Goal: Transaction & Acquisition: Purchase product/service

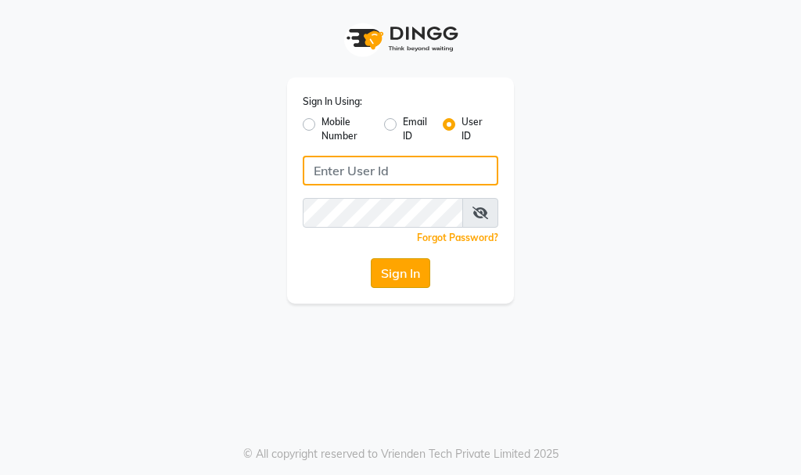
type input "aahaircraft"
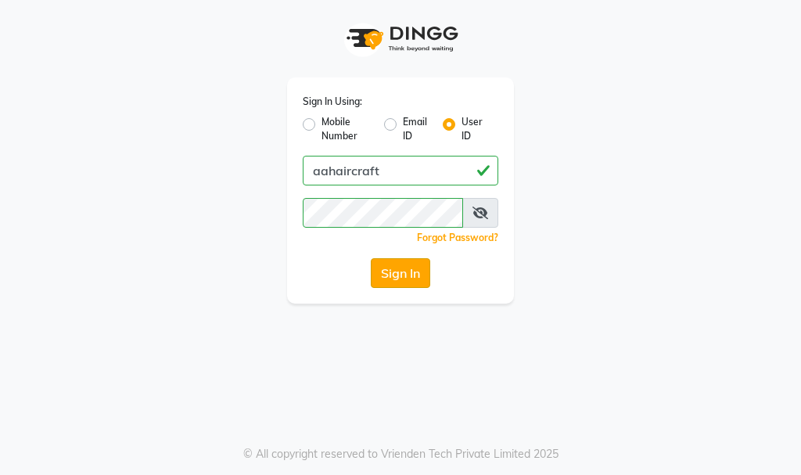
click at [401, 275] on button "Sign In" at bounding box center [400, 273] width 59 height 30
click at [401, 275] on div "Sign In" at bounding box center [401, 273] width 196 height 30
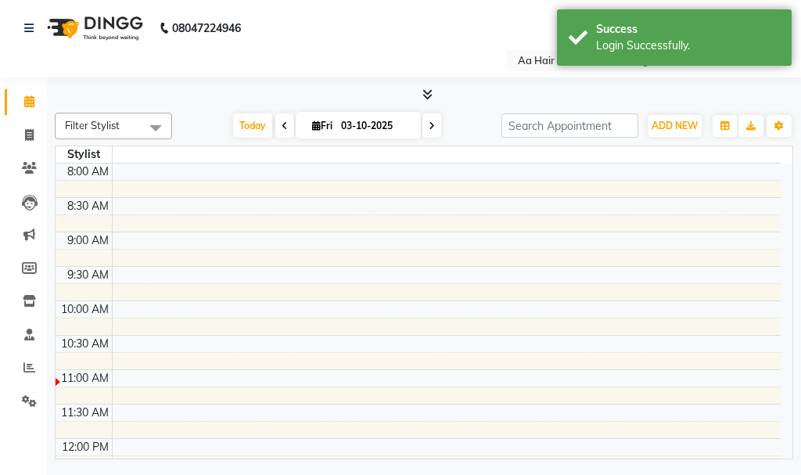
select select "en"
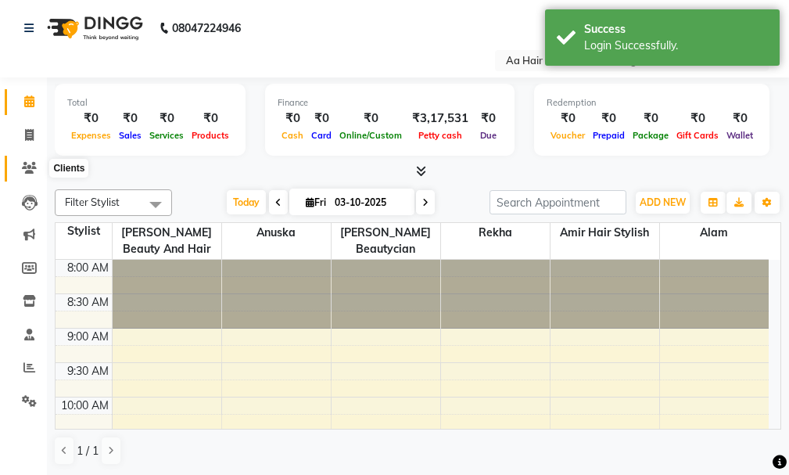
click at [26, 169] on icon at bounding box center [29, 168] width 15 height 12
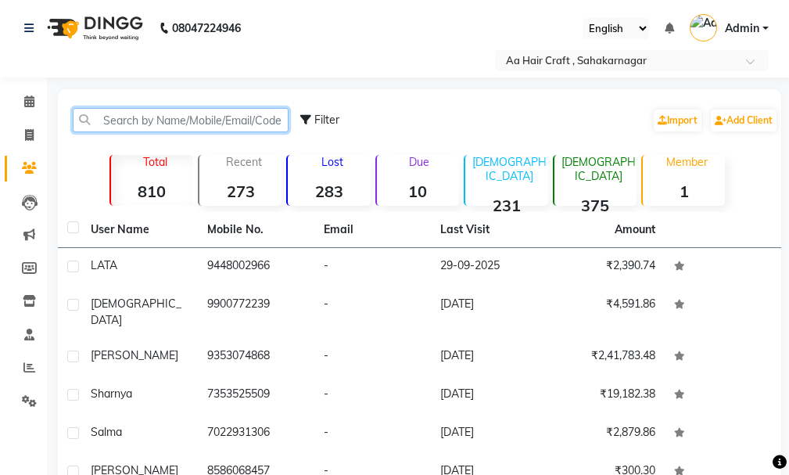
click at [181, 123] on input "text" at bounding box center [181, 120] width 216 height 24
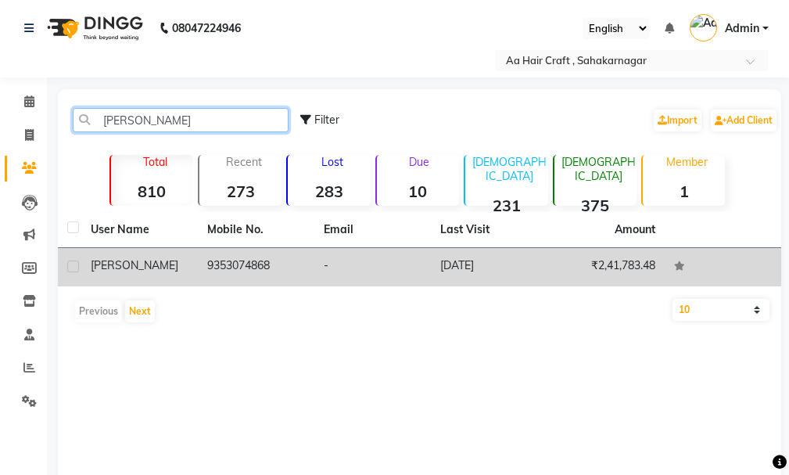
type input "[PERSON_NAME]"
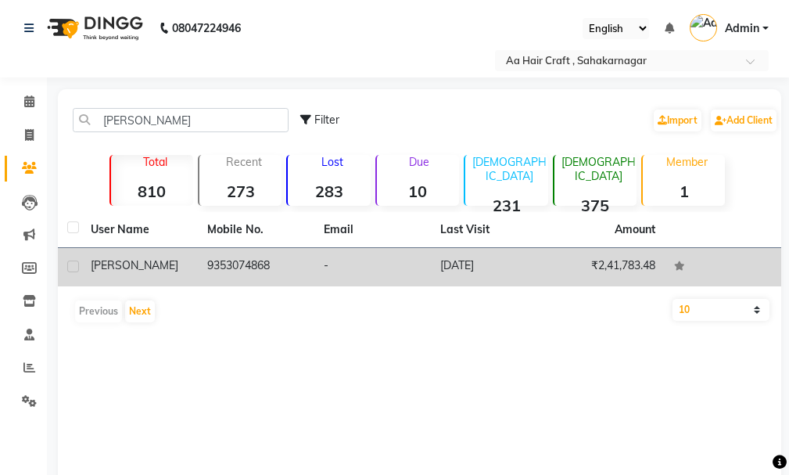
click at [270, 268] on td "9353074868" at bounding box center [256, 267] width 117 height 38
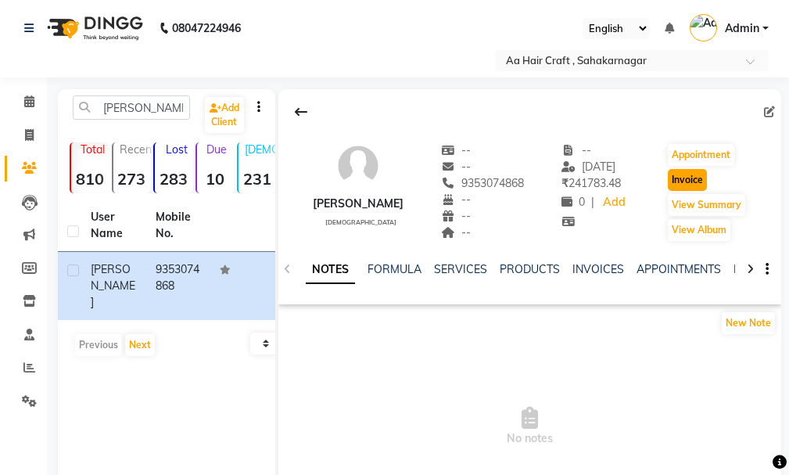
click at [695, 185] on button "Invoice" at bounding box center [687, 180] width 39 height 22
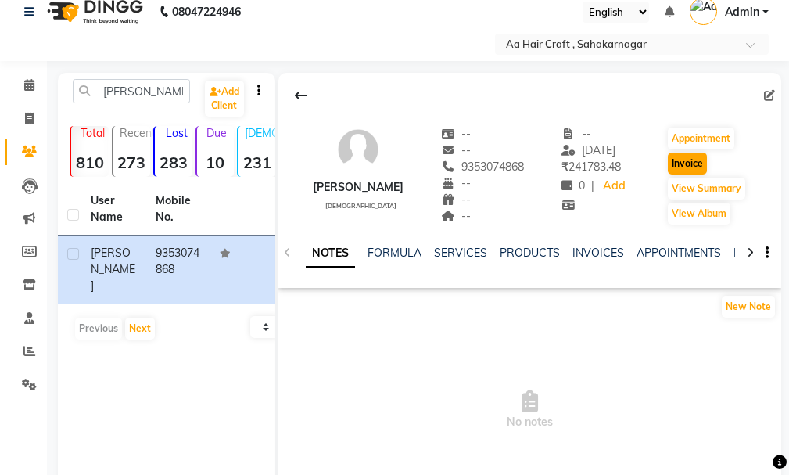
select select "service"
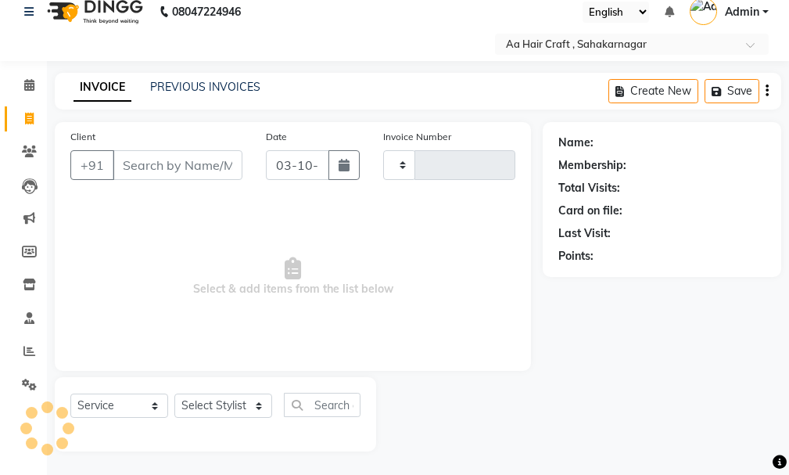
type input "0831"
select select "6074"
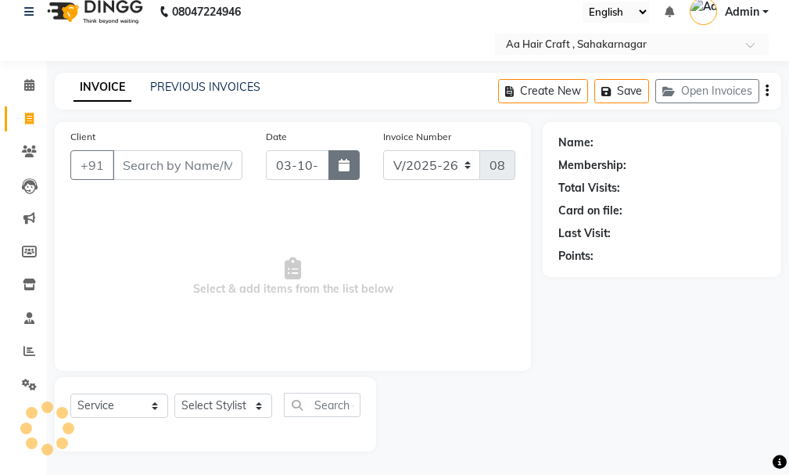
type input "9353074868"
click at [347, 174] on button "button" at bounding box center [344, 165] width 31 height 30
select select "10"
select select "2025"
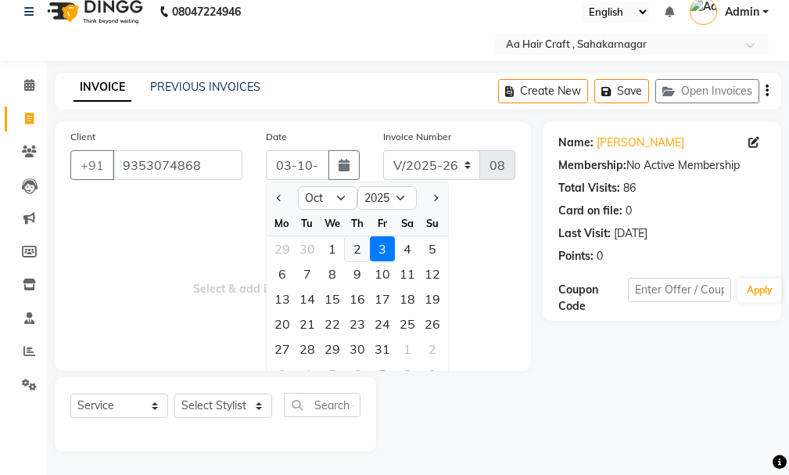
click at [357, 252] on div "2" at bounding box center [357, 248] width 25 height 25
type input "02-10-2025"
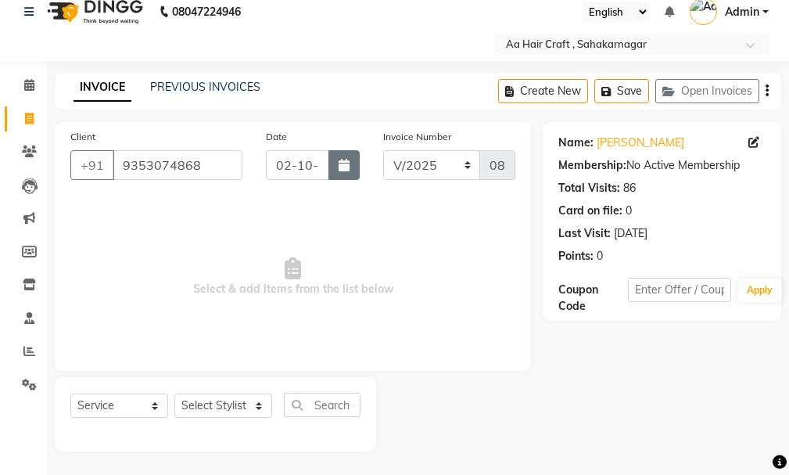
click at [347, 165] on icon "button" at bounding box center [344, 165] width 11 height 13
select select "10"
select select "2025"
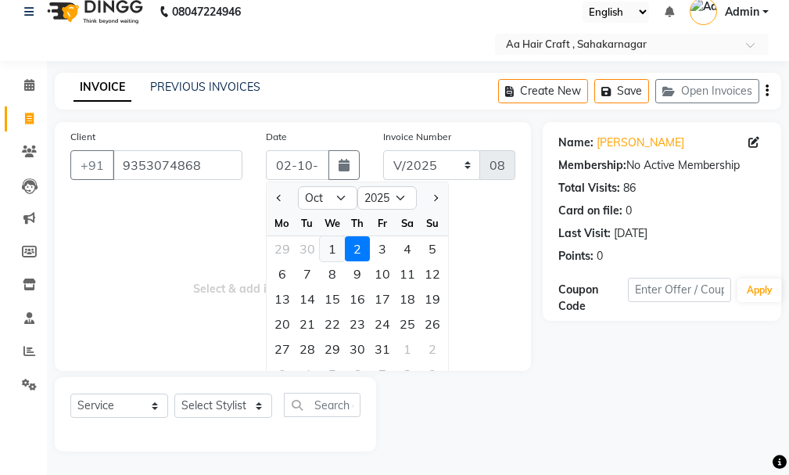
click at [329, 245] on div "1" at bounding box center [332, 248] width 25 height 25
type input "01-10-2025"
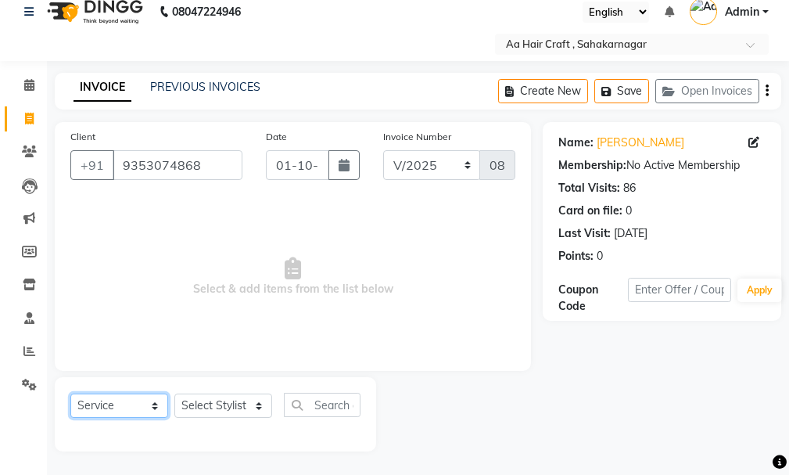
click at [135, 406] on select "Select Service Product Membership Package Voucher Prepaid Gift Card" at bounding box center [119, 406] width 98 height 24
click at [70, 394] on select "Select Service Product Membership Package Voucher Prepaid Gift Card" at bounding box center [119, 406] width 98 height 24
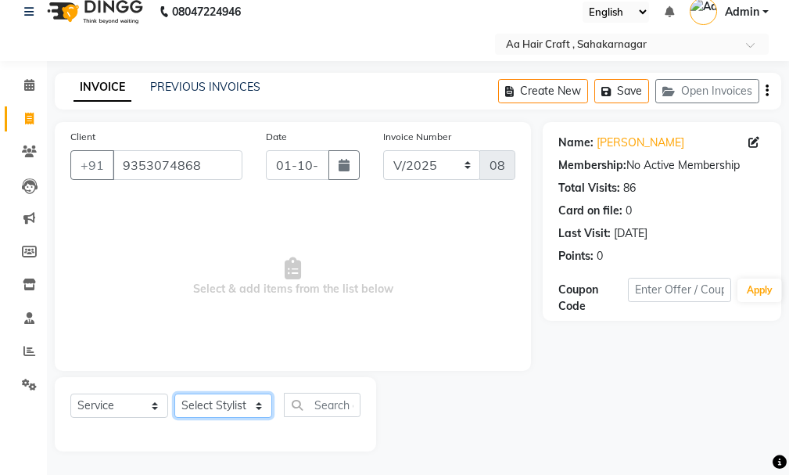
click at [239, 408] on select "Select Stylist [PERSON_NAME] hair stylish [PERSON_NAME] beautycian [PERSON_NAME…" at bounding box center [223, 406] width 98 height 24
select select "88749"
click at [174, 394] on select "Select Stylist [PERSON_NAME] hair stylish [PERSON_NAME] beautycian [PERSON_NAME…" at bounding box center [223, 406] width 98 height 24
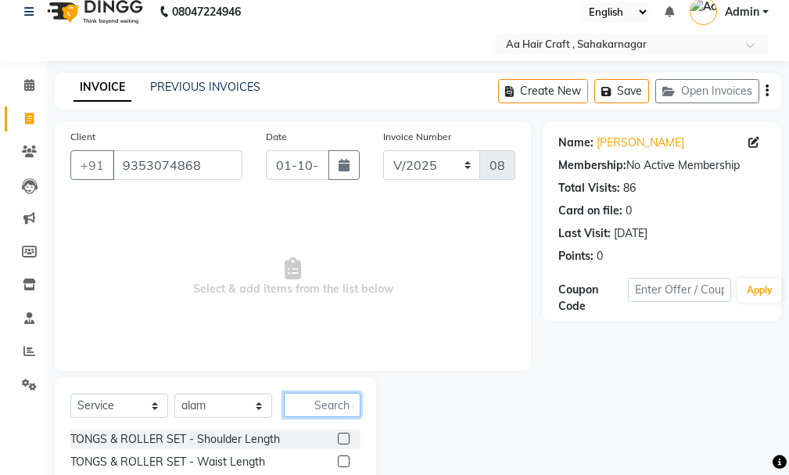
click at [332, 413] on input "text" at bounding box center [322, 405] width 77 height 24
type input "hair cut"
click at [338, 440] on label at bounding box center [344, 439] width 12 height 12
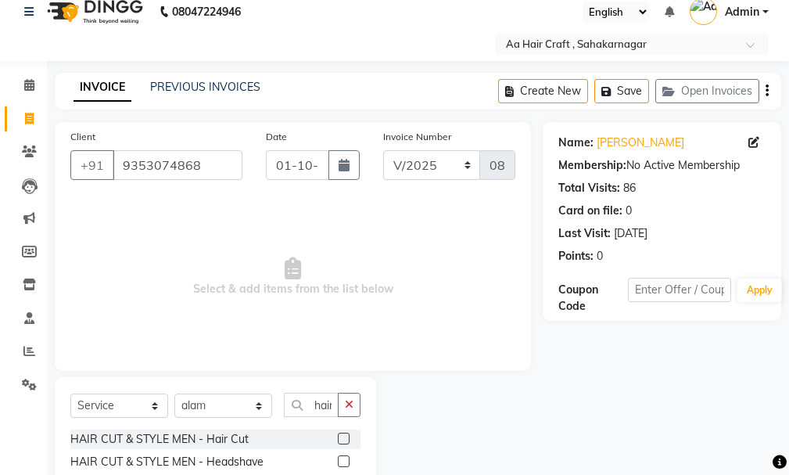
click at [338, 440] on input "checkbox" at bounding box center [343, 439] width 10 height 10
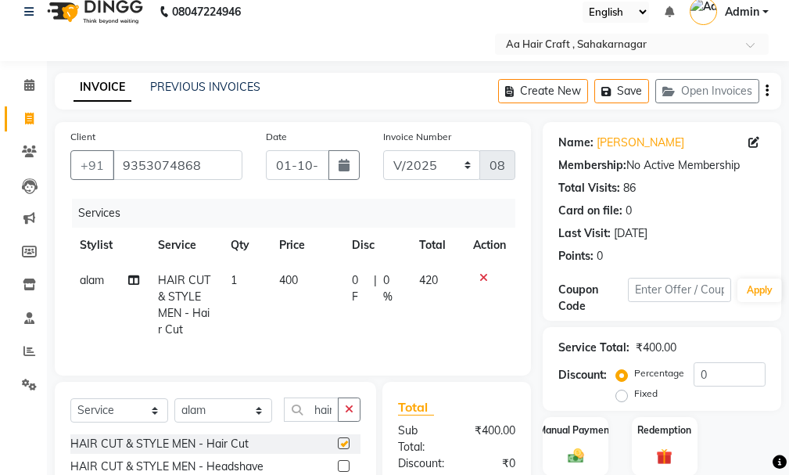
checkbox input "false"
click at [328, 275] on td "400" at bounding box center [307, 305] width 74 height 84
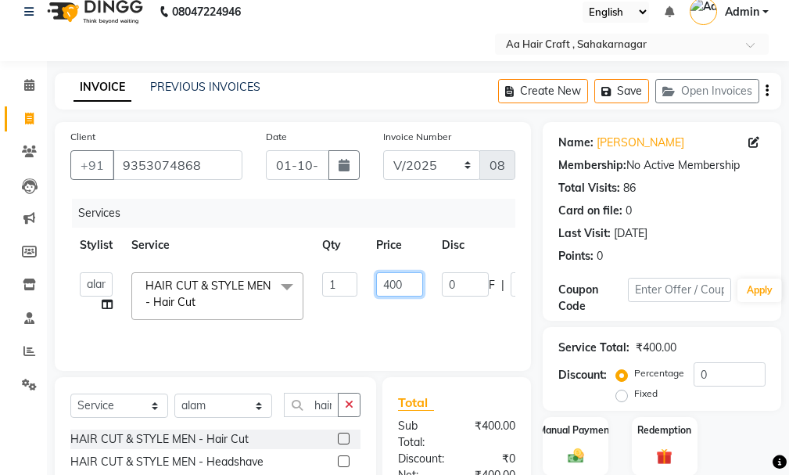
click at [409, 282] on input "400" at bounding box center [399, 284] width 47 height 24
type input "4"
type input "300"
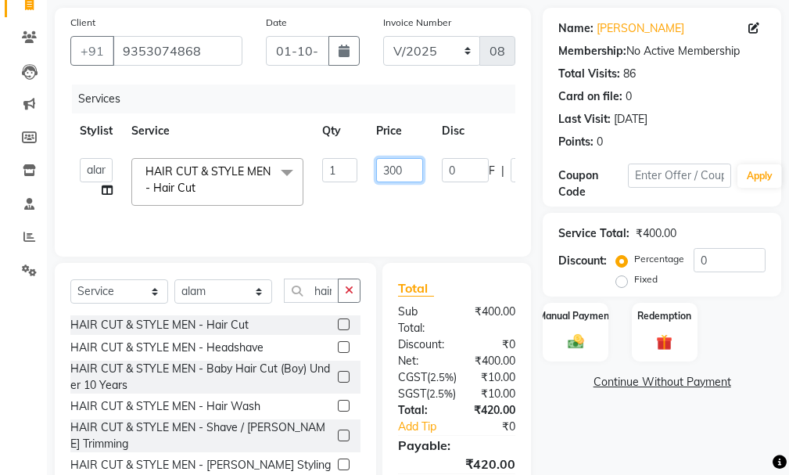
scroll to position [173, 0]
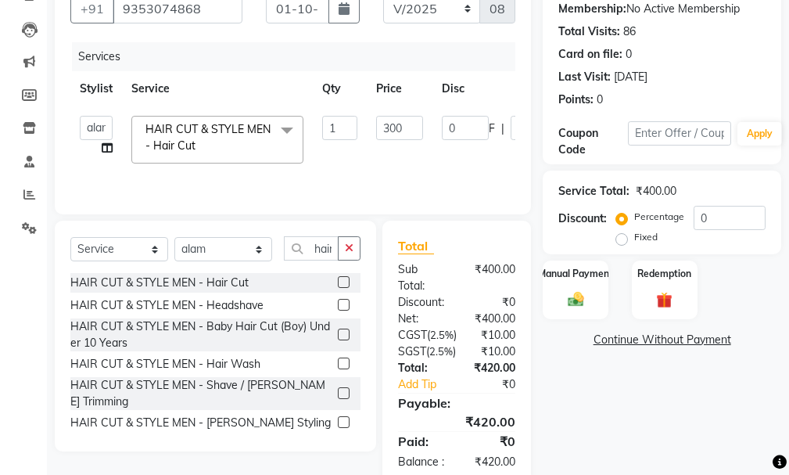
click at [426, 174] on div "Services Stylist Service Qty Price Disc Total Action [PERSON_NAME] hair stylish…" at bounding box center [292, 120] width 445 height 156
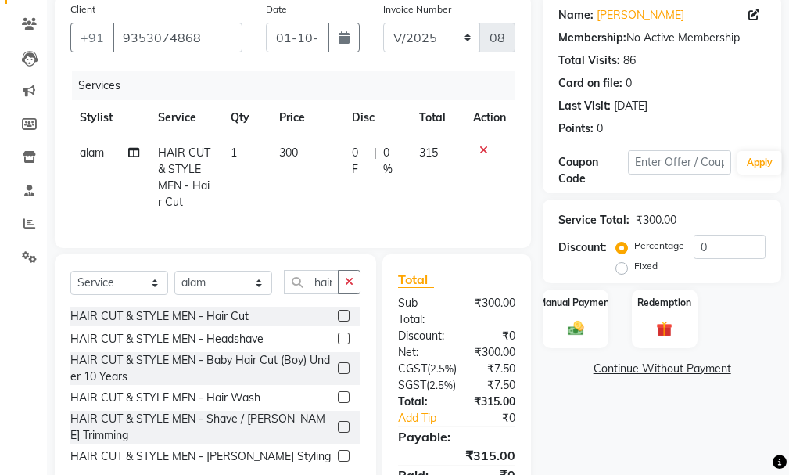
scroll to position [117, 0]
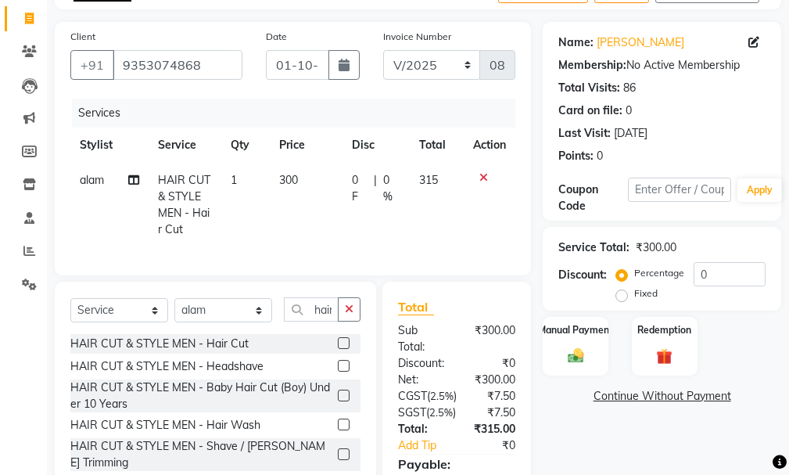
click at [320, 174] on td "300" at bounding box center [307, 205] width 74 height 84
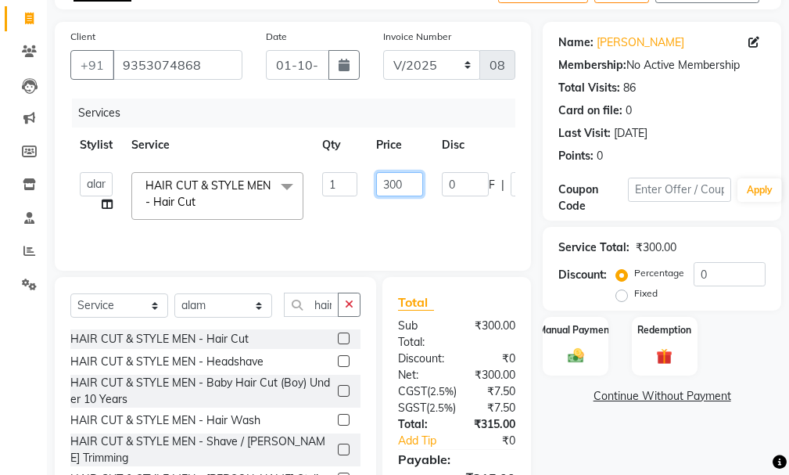
click at [410, 186] on input "300" at bounding box center [399, 184] width 47 height 24
type input "3"
type input "250"
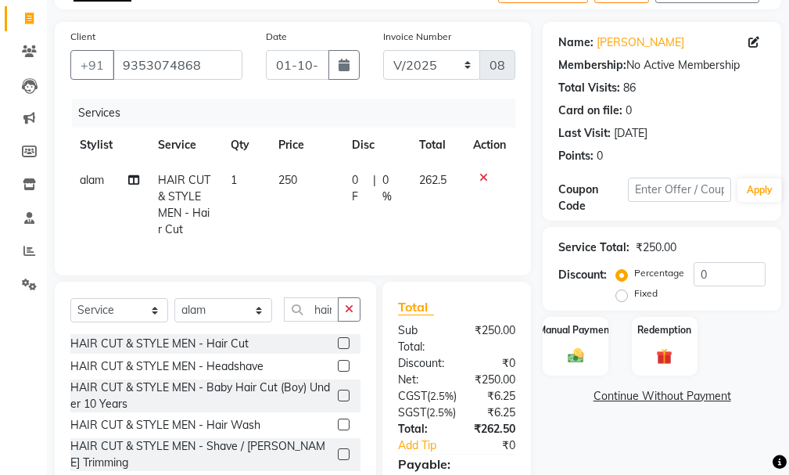
click at [410, 209] on tr "alam HAIR CUT & STYLE MEN - Hair Cut 1 250 0 F | 0 % 262.5" at bounding box center [292, 205] width 445 height 84
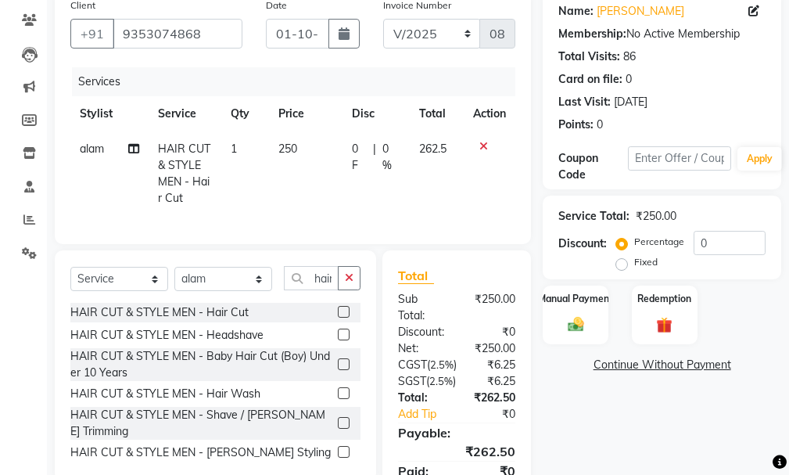
scroll to position [0, 0]
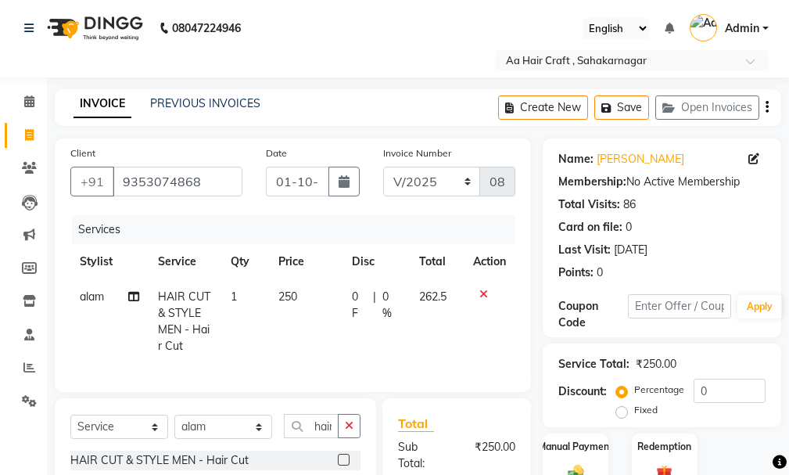
click at [332, 306] on td "250" at bounding box center [306, 321] width 74 height 84
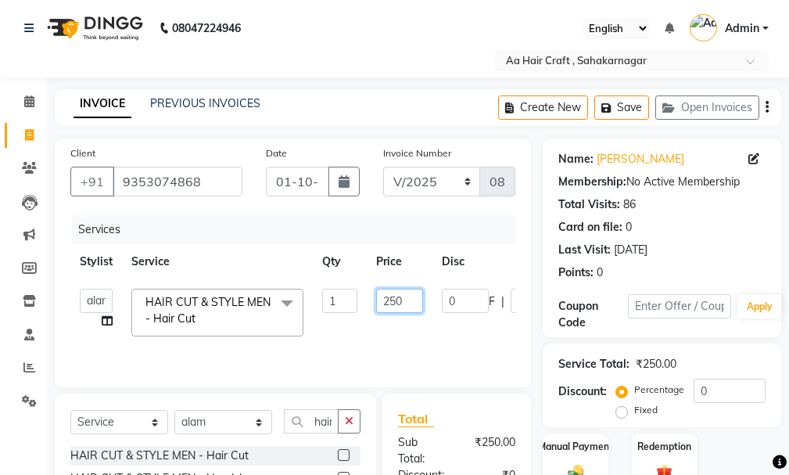
click at [405, 294] on input "250" at bounding box center [399, 301] width 47 height 24
type input "255"
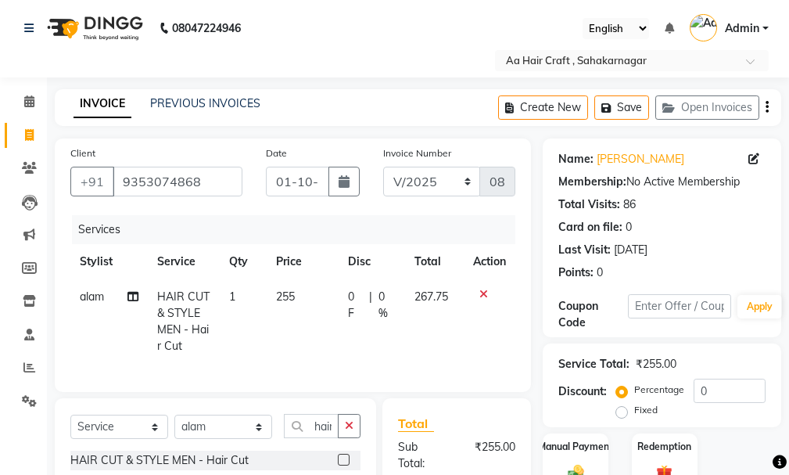
click at [396, 354] on div "Services Stylist Service Qty Price Disc Total Action alam HAIR CUT & STYLE MEN …" at bounding box center [292, 295] width 445 height 161
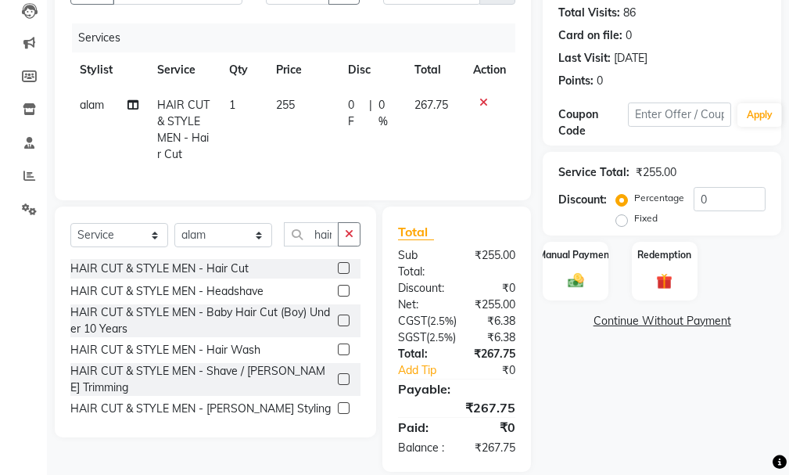
scroll to position [156, 0]
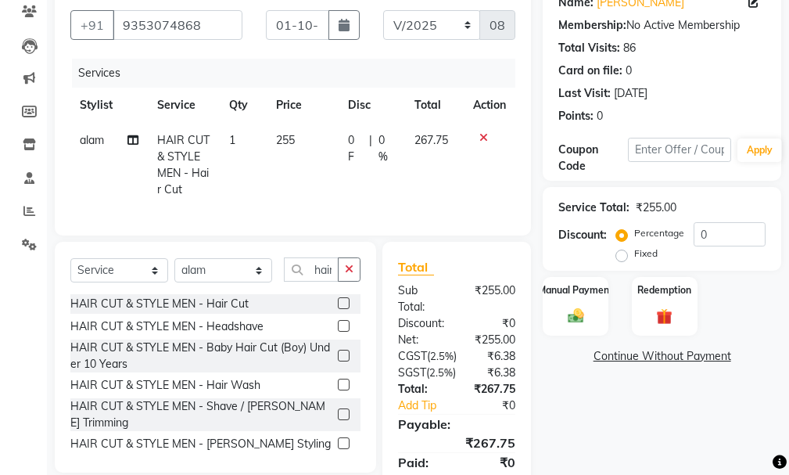
click at [311, 145] on td "255" at bounding box center [303, 165] width 72 height 84
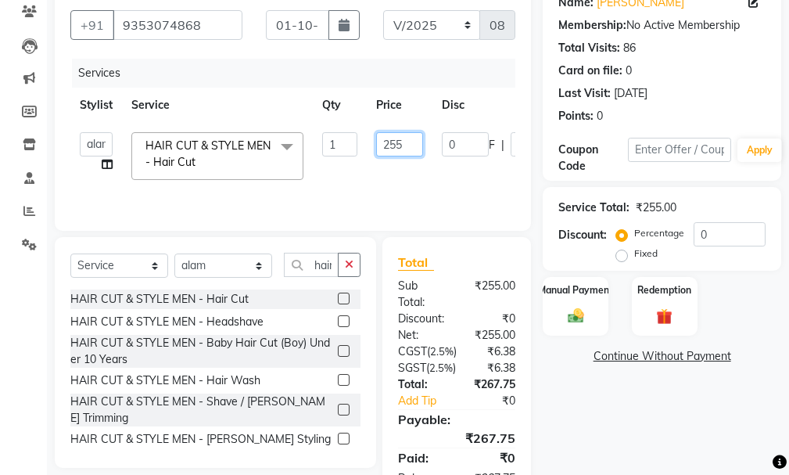
click at [410, 146] on input "255" at bounding box center [399, 144] width 47 height 24
type input "260"
click at [398, 179] on tr "[PERSON_NAME] hair stylish Anuska [PERSON_NAME] beautycian [PERSON_NAME] beauty…" at bounding box center [375, 156] width 610 height 66
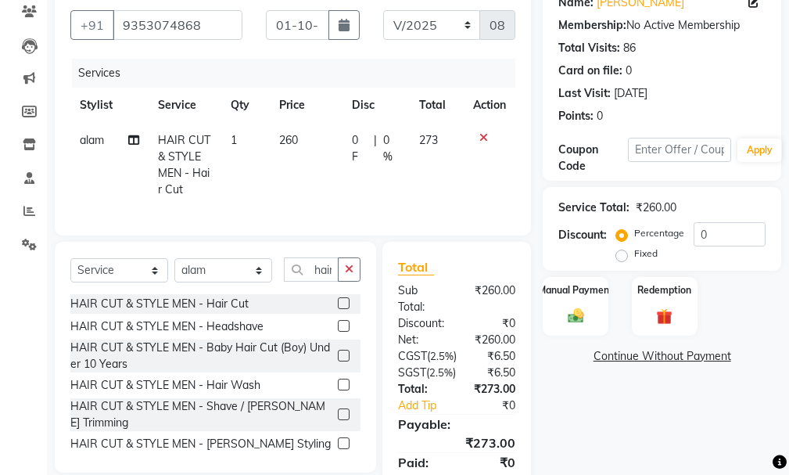
click at [332, 144] on td "260" at bounding box center [307, 165] width 74 height 84
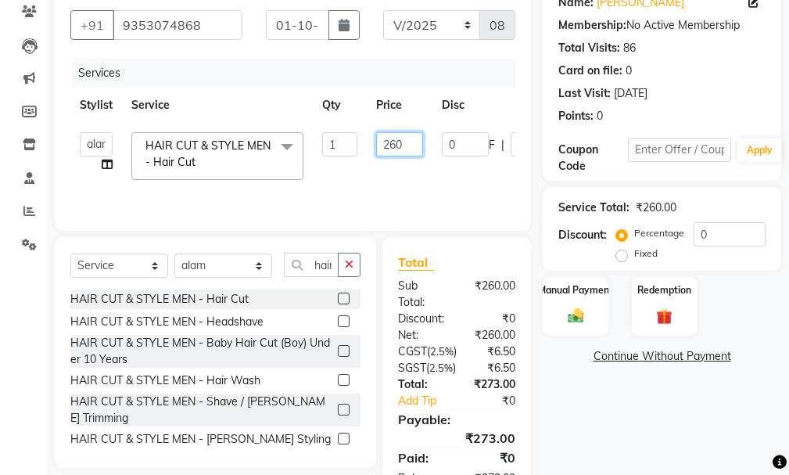
click at [405, 143] on input "260" at bounding box center [399, 144] width 47 height 24
type input "285"
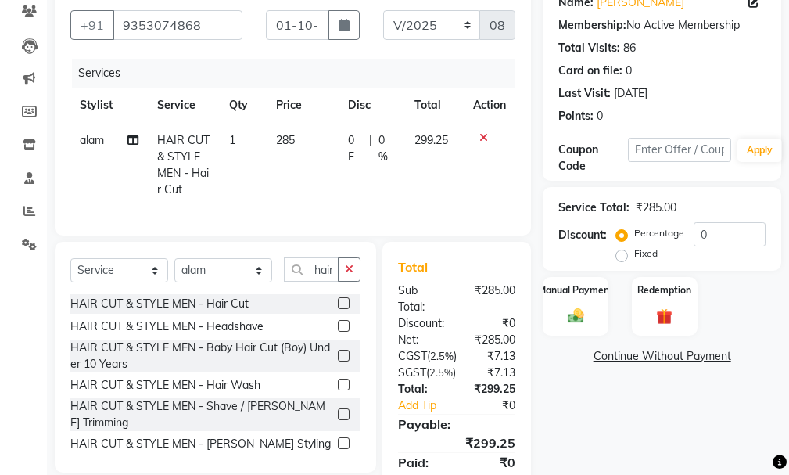
click at [381, 171] on tr "alam HAIR CUT & STYLE MEN - Hair Cut 1 285 0 F | 0 % 299.25" at bounding box center [292, 165] width 445 height 84
click at [310, 141] on td "285" at bounding box center [303, 165] width 72 height 84
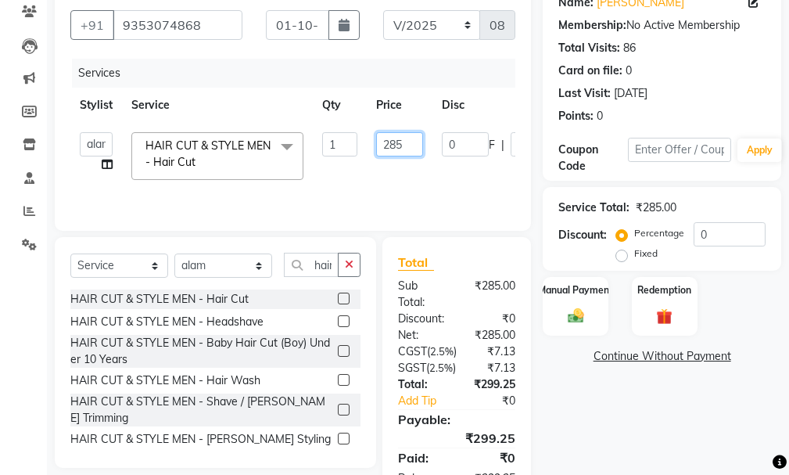
click at [411, 144] on input "285" at bounding box center [399, 144] width 47 height 24
type input "286"
click at [414, 189] on tr "[PERSON_NAME] hair stylish Anuska [PERSON_NAME] beautycian [PERSON_NAME] beauty…" at bounding box center [375, 156] width 610 height 66
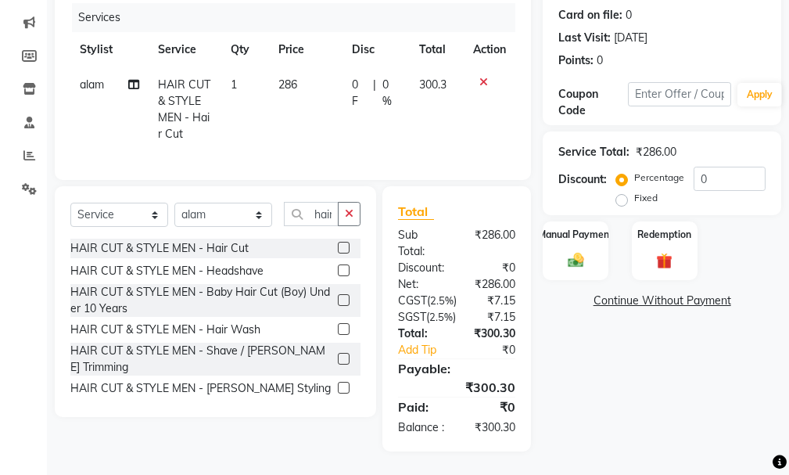
scroll to position [273, 0]
click at [580, 220] on div "Manual Payment" at bounding box center [576, 250] width 68 height 61
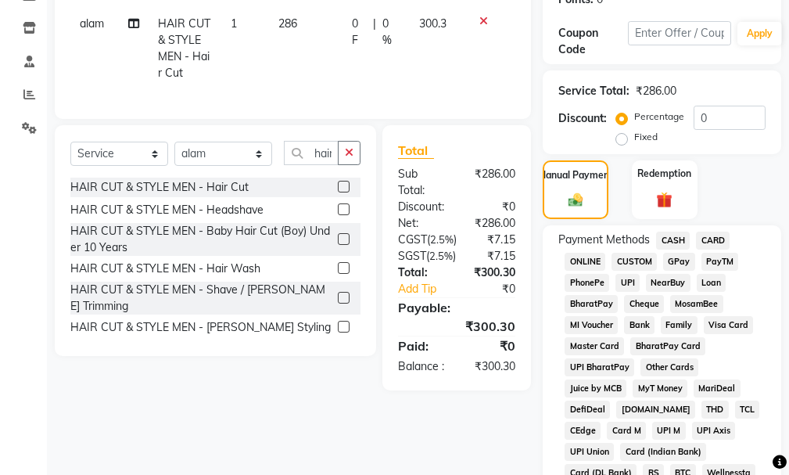
click at [672, 236] on span "CASH" at bounding box center [673, 241] width 34 height 18
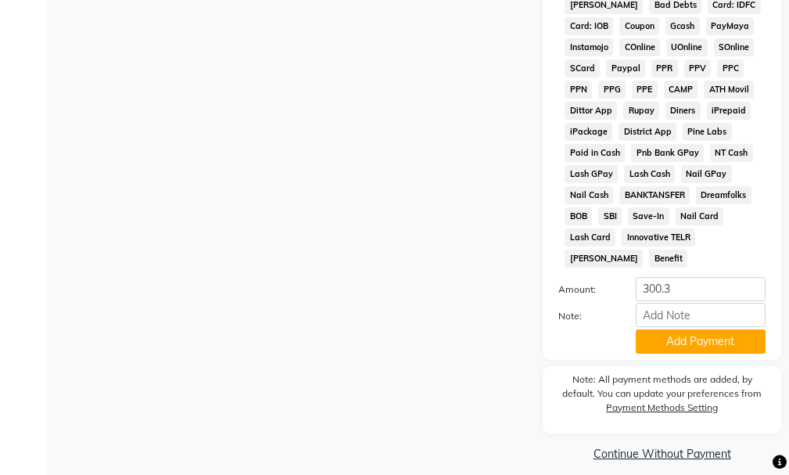
scroll to position [1008, 0]
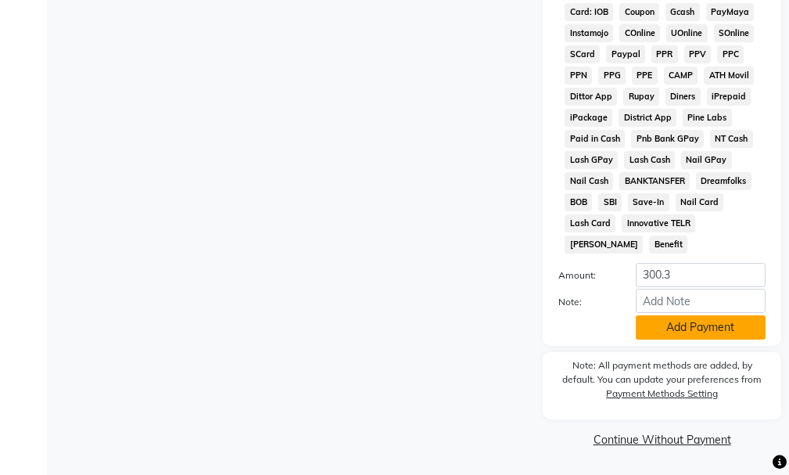
click at [661, 321] on button "Add Payment" at bounding box center [701, 327] width 130 height 24
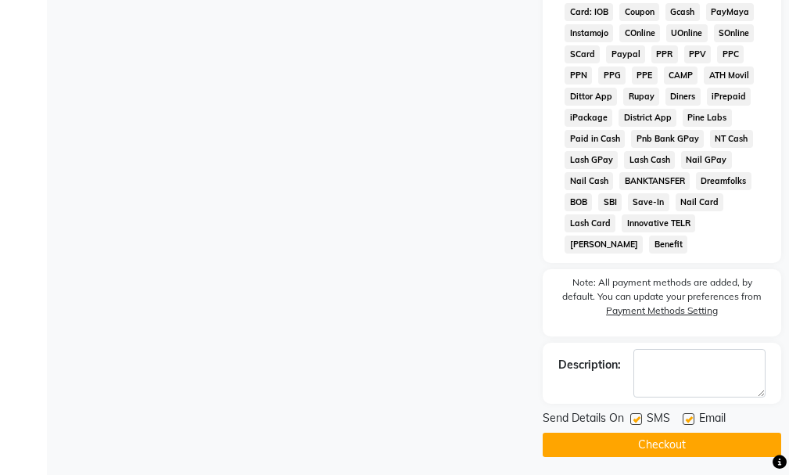
click at [688, 420] on label at bounding box center [689, 419] width 12 height 12
click at [688, 420] on input "checkbox" at bounding box center [688, 420] width 10 height 10
checkbox input "false"
click at [685, 446] on button "Checkout" at bounding box center [662, 445] width 239 height 24
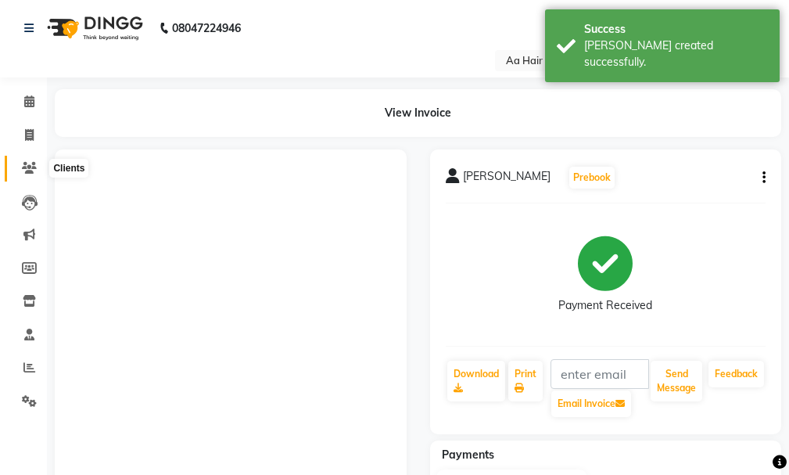
click at [29, 164] on icon at bounding box center [29, 168] width 15 height 12
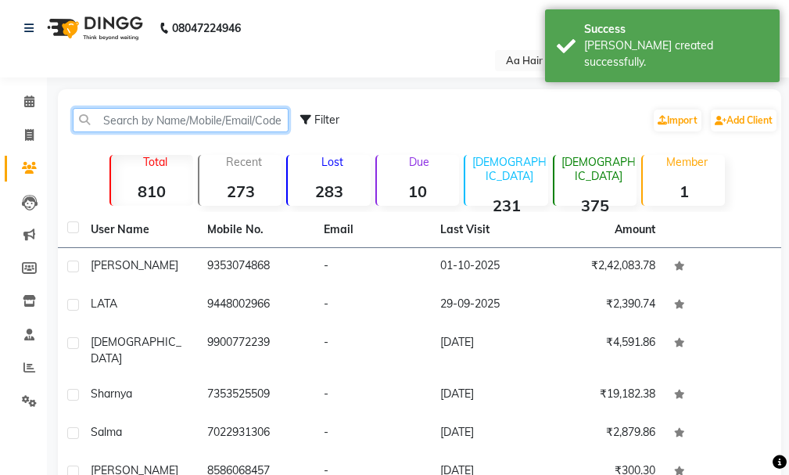
click at [136, 110] on input "text" at bounding box center [181, 120] width 216 height 24
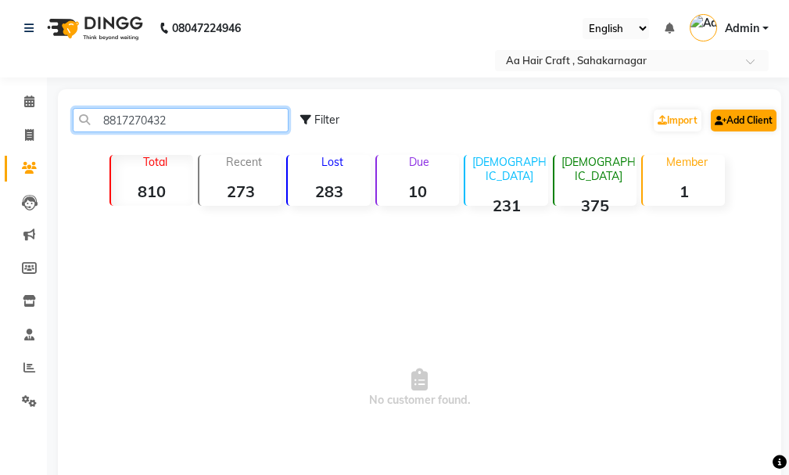
type input "8817270432"
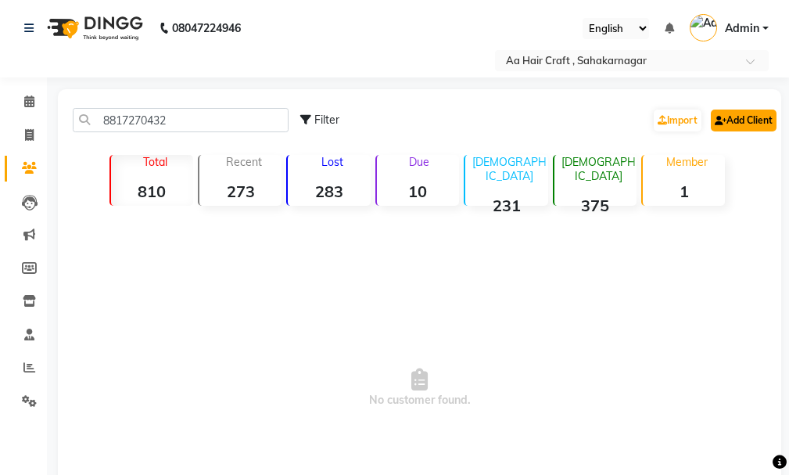
click at [744, 120] on link "Add Client" at bounding box center [744, 121] width 66 height 22
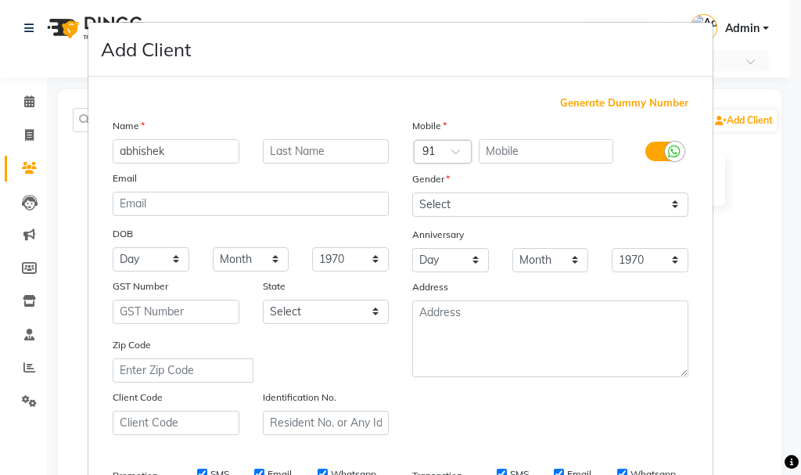
type input "abhishek"
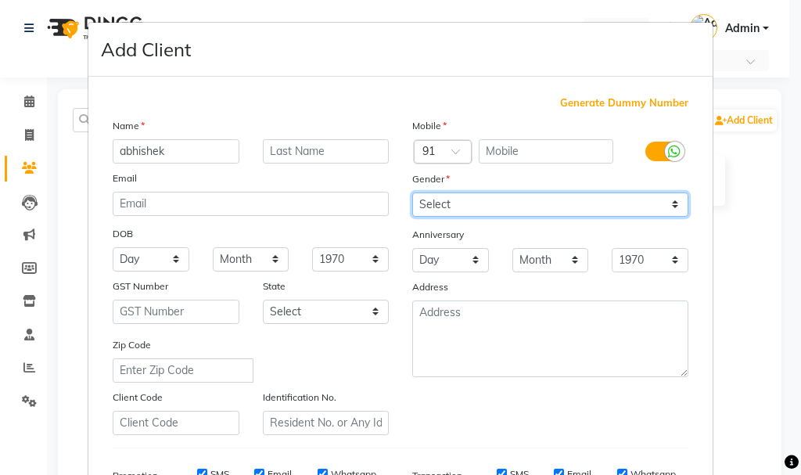
click at [460, 200] on select "Select [DEMOGRAPHIC_DATA] [DEMOGRAPHIC_DATA] Other Prefer Not To Say" at bounding box center [550, 204] width 276 height 24
select select "[DEMOGRAPHIC_DATA]"
click at [412, 192] on select "Select [DEMOGRAPHIC_DATA] [DEMOGRAPHIC_DATA] Other Prefer Not To Say" at bounding box center [550, 204] width 276 height 24
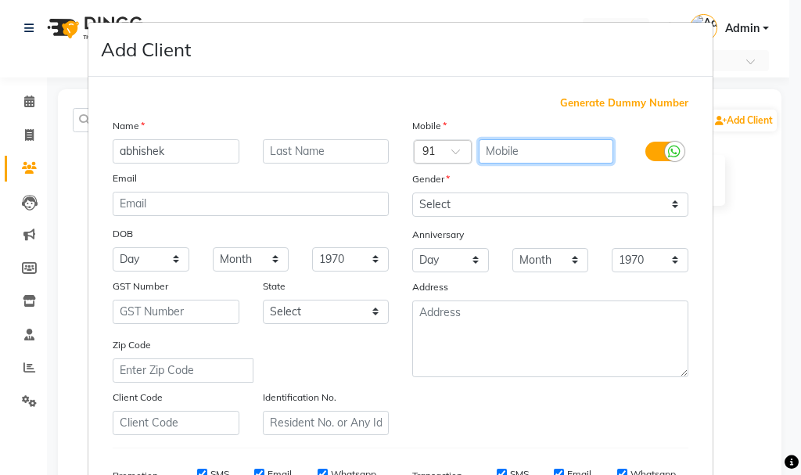
click at [519, 153] on input "text" at bounding box center [546, 151] width 135 height 24
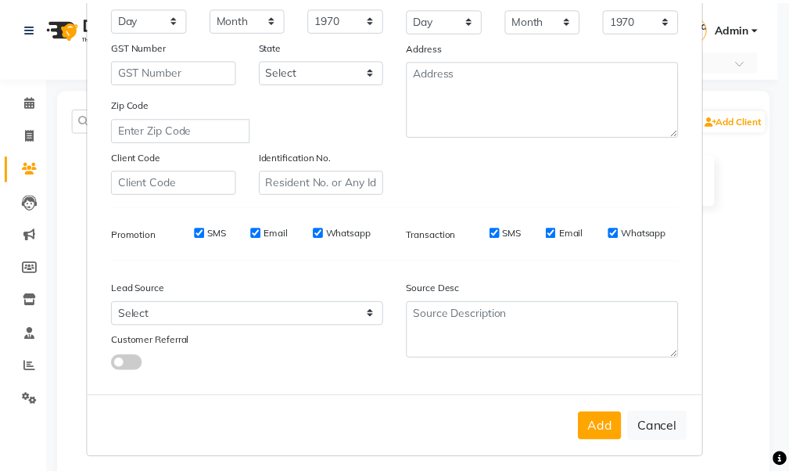
scroll to position [247, 0]
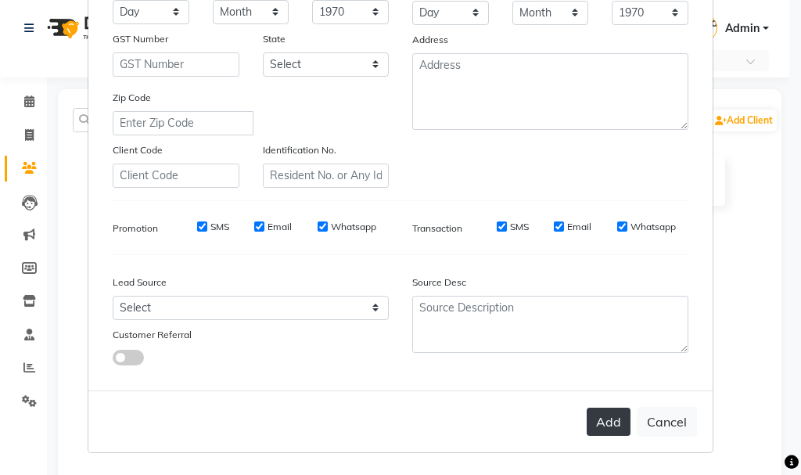
type input "8817270432"
click at [603, 429] on button "Add" at bounding box center [609, 422] width 44 height 28
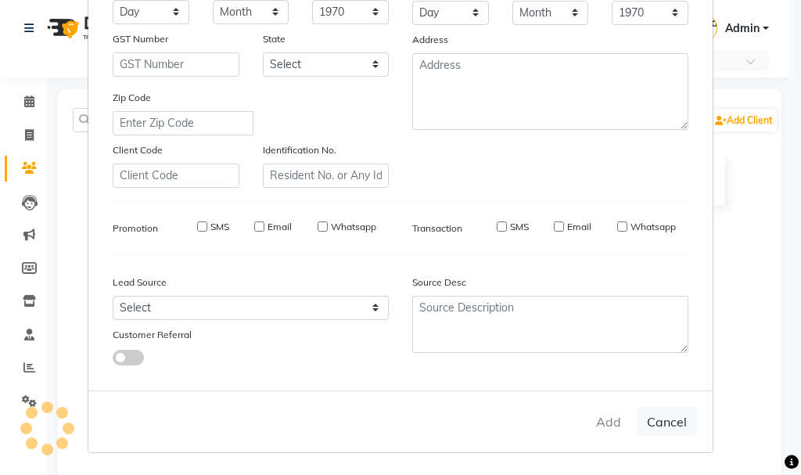
select select
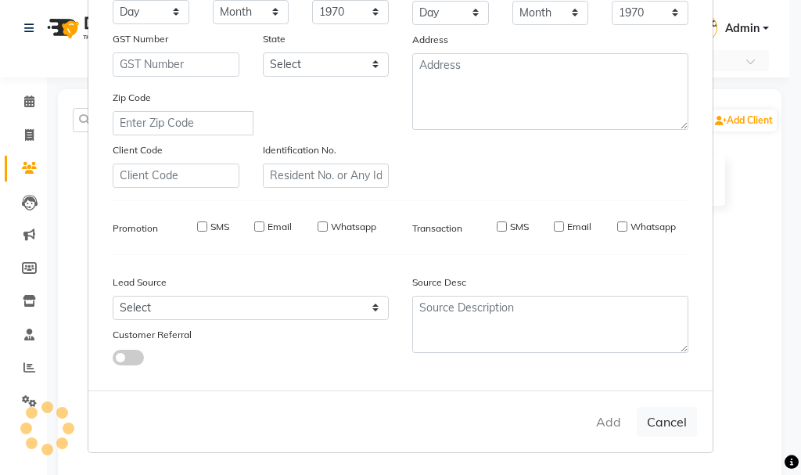
select select
checkbox input "false"
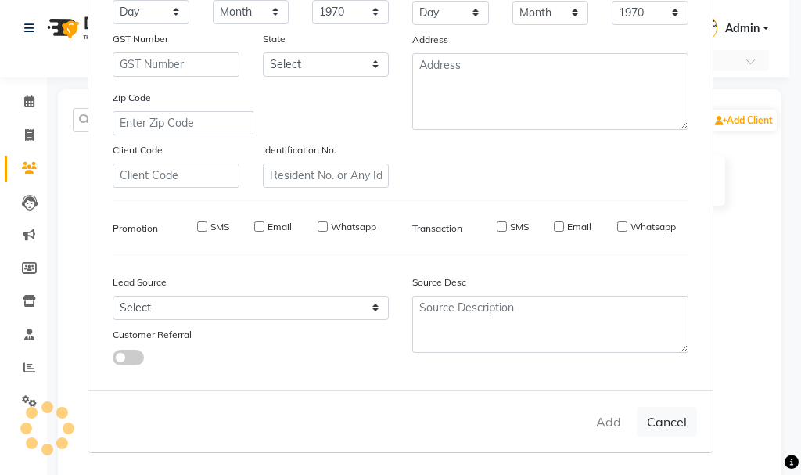
checkbox input "false"
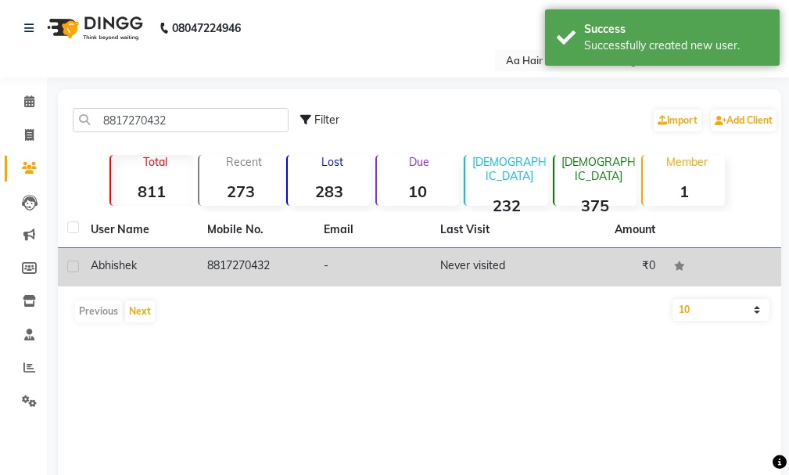
click at [253, 253] on td "8817270432" at bounding box center [256, 267] width 117 height 38
click at [665, 253] on td at bounding box center [723, 267] width 117 height 38
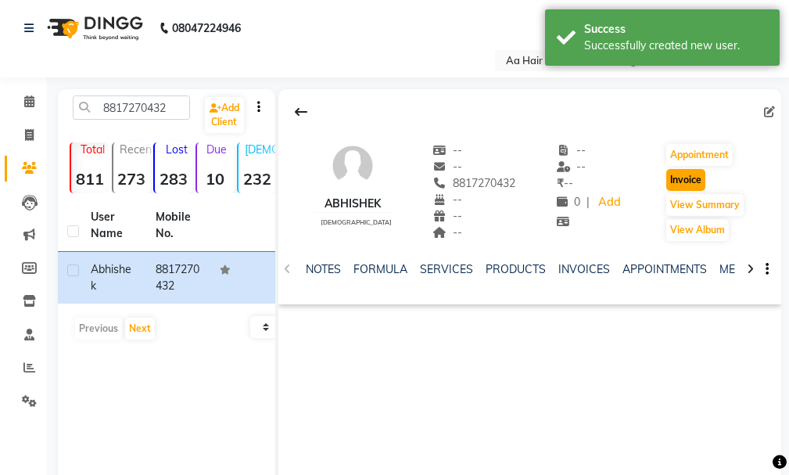
click at [674, 182] on button "Invoice" at bounding box center [686, 180] width 39 height 22
select select "service"
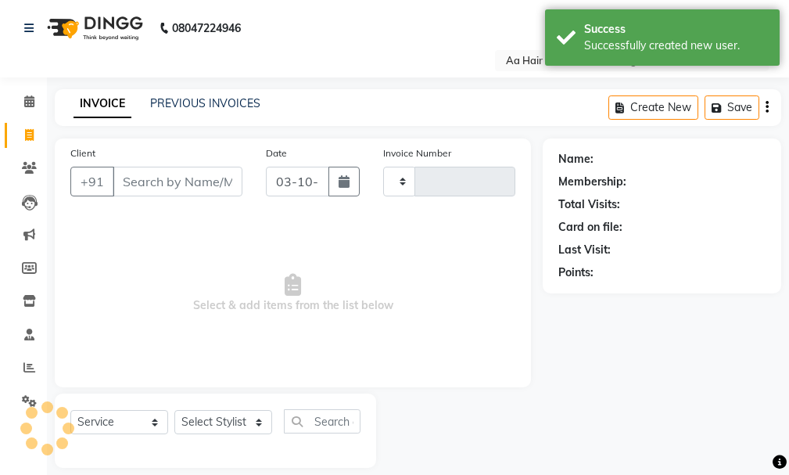
scroll to position [16, 0]
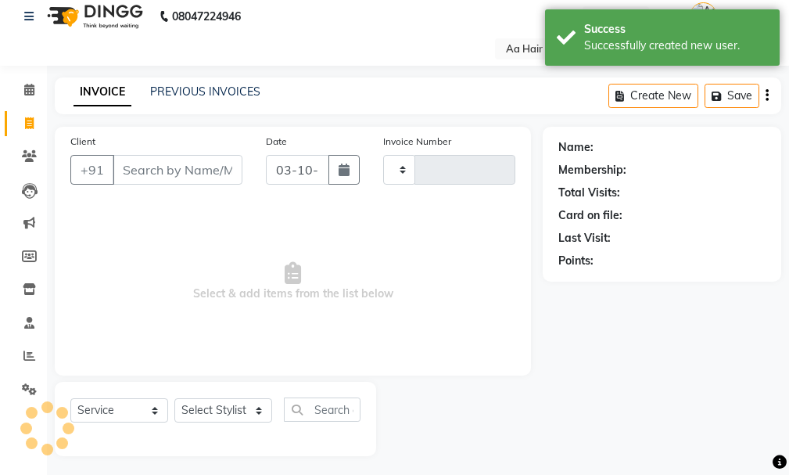
type input "0832"
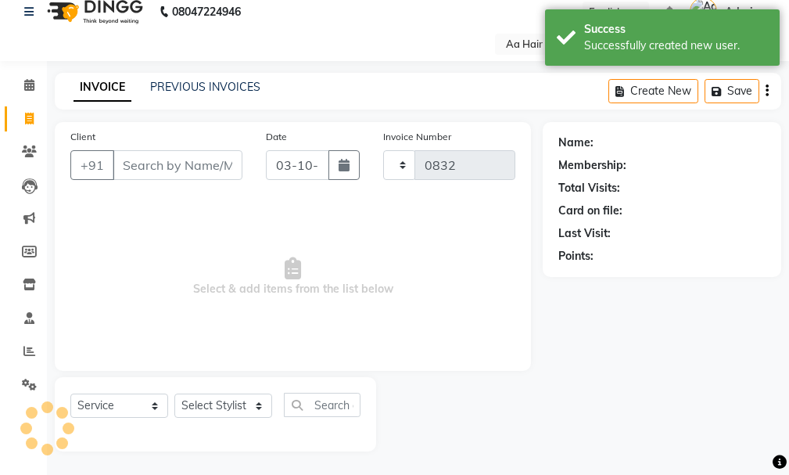
select select "6074"
type input "8817270432"
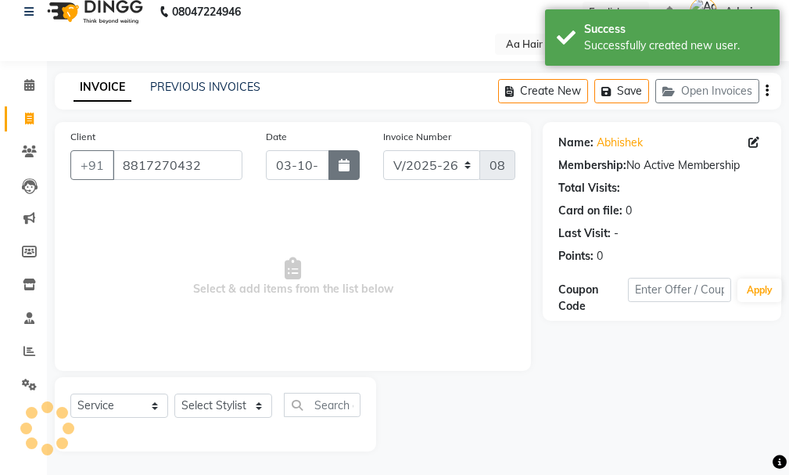
click at [351, 170] on button "button" at bounding box center [344, 165] width 31 height 30
select select "10"
select select "2025"
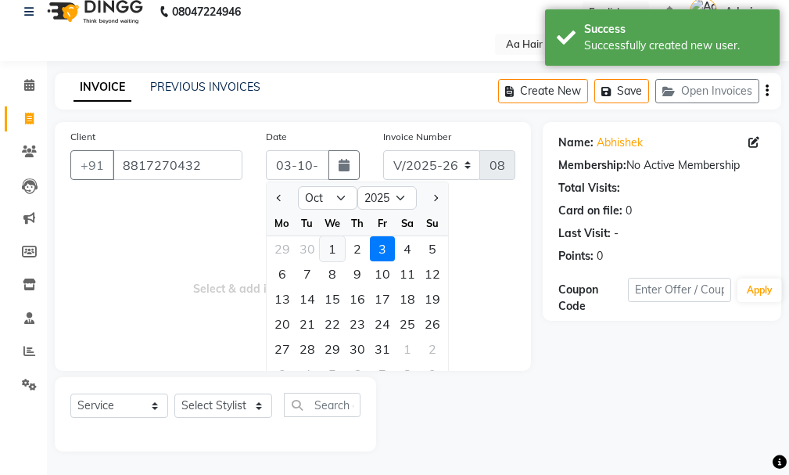
click at [336, 251] on div "1" at bounding box center [332, 248] width 25 height 25
type input "01-10-2025"
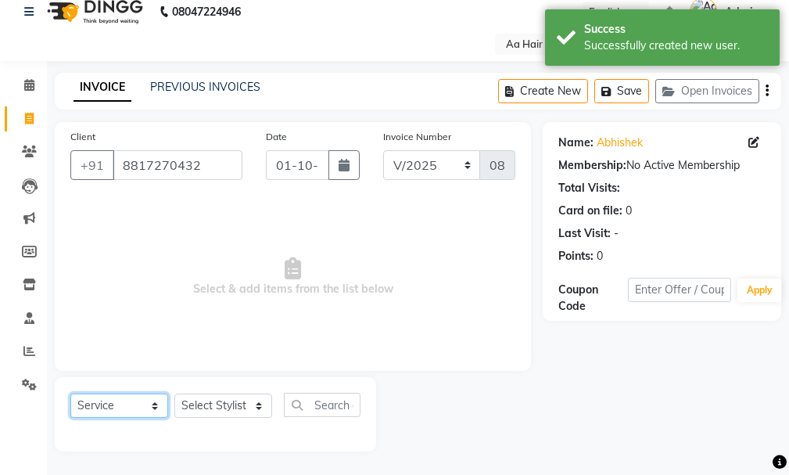
click at [137, 399] on select "Select Service Product Membership Package Voucher Prepaid Gift Card" at bounding box center [119, 406] width 98 height 24
select select "product"
click at [70, 394] on select "Select Service Product Membership Package Voucher Prepaid Gift Card" at bounding box center [119, 406] width 98 height 24
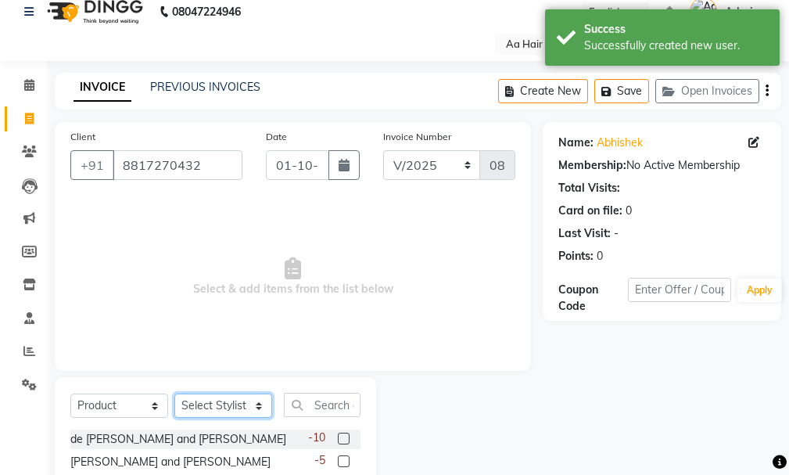
click at [222, 404] on select "Select Stylist [PERSON_NAME] hair stylish [PERSON_NAME] beautycian [PERSON_NAME…" at bounding box center [223, 406] width 98 height 24
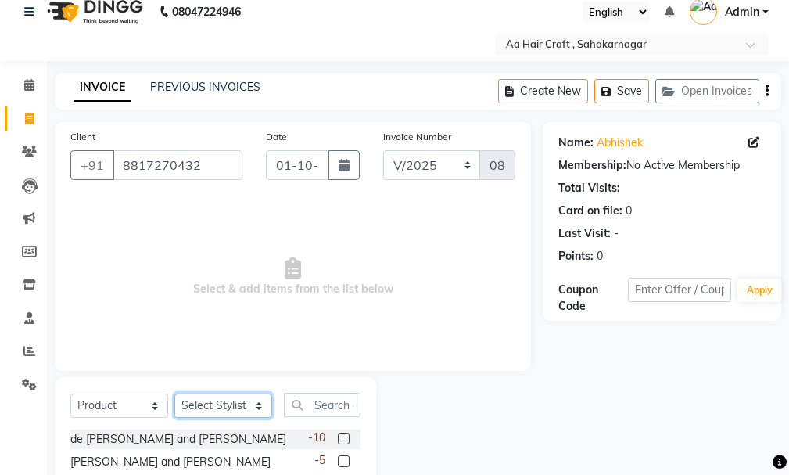
click at [259, 406] on select "Select Stylist [PERSON_NAME] hair stylish [PERSON_NAME] beautycian [PERSON_NAME…" at bounding box center [223, 406] width 98 height 24
select select "88749"
click at [174, 394] on select "Select Stylist [PERSON_NAME] hair stylish [PERSON_NAME] beautycian [PERSON_NAME…" at bounding box center [223, 406] width 98 height 24
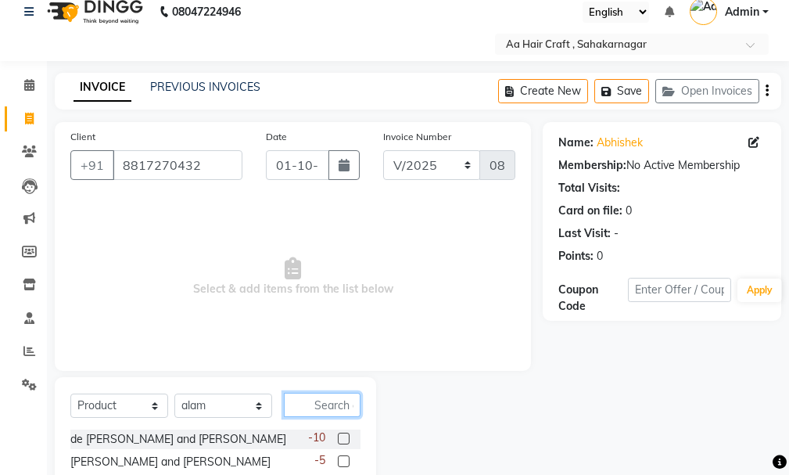
click at [324, 406] on input "text" at bounding box center [322, 405] width 77 height 24
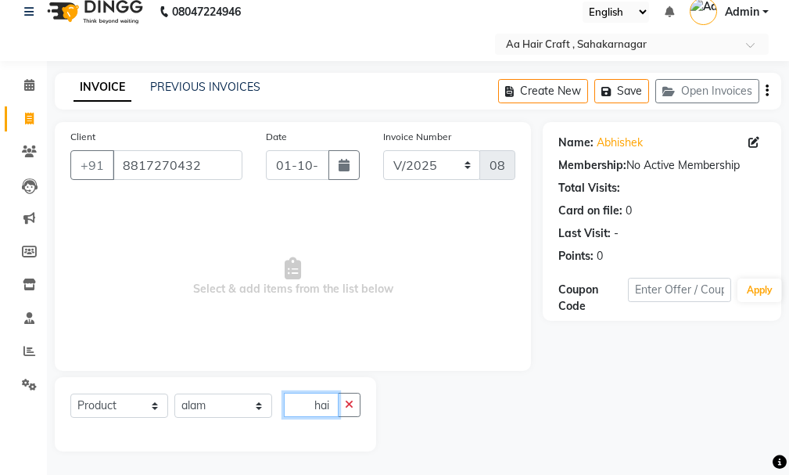
scroll to position [0, 0]
type input "h"
type input "hair cut"
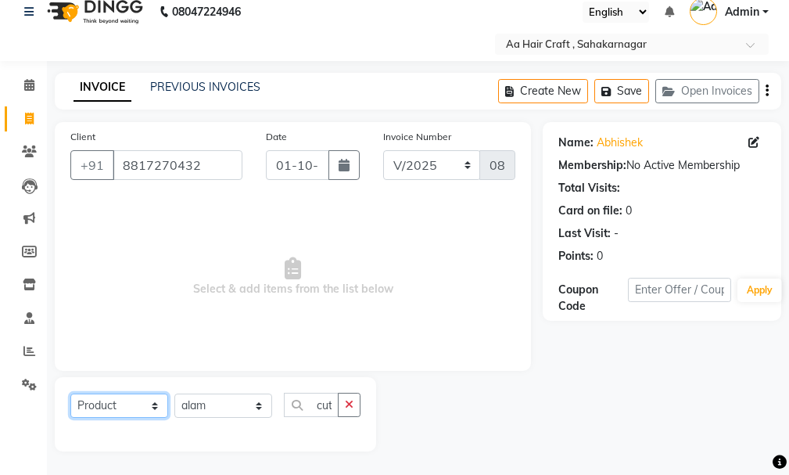
scroll to position [0, 0]
click at [117, 406] on select "Select Service Product Membership Package Voucher Prepaid Gift Card" at bounding box center [119, 406] width 98 height 24
select select "service"
click at [70, 394] on select "Select Service Product Membership Package Voucher Prepaid Gift Card" at bounding box center [119, 406] width 98 height 24
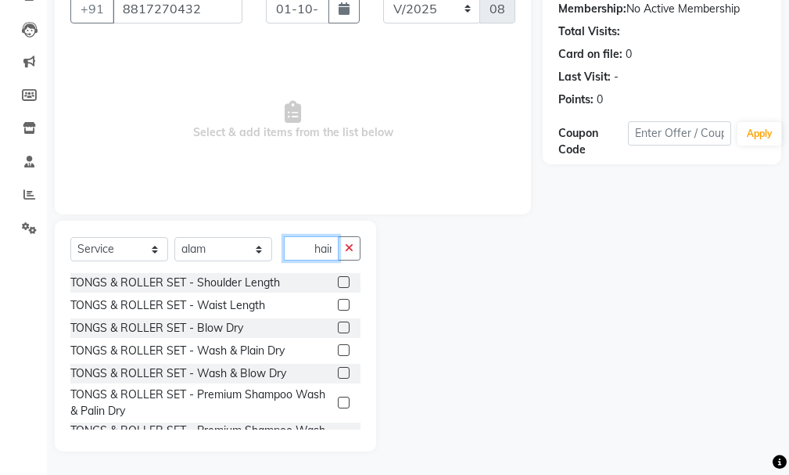
click at [332, 244] on input "hair cut" at bounding box center [311, 248] width 55 height 24
click at [334, 246] on input "hair cut" at bounding box center [311, 248] width 55 height 24
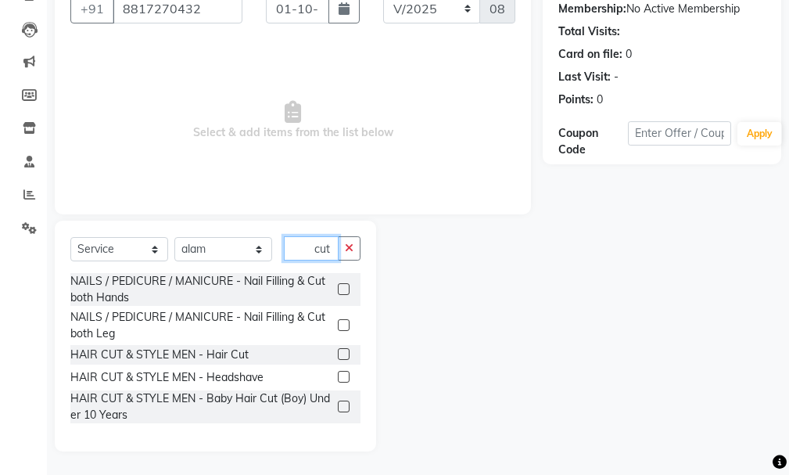
click at [334, 246] on input "cut" at bounding box center [311, 248] width 55 height 24
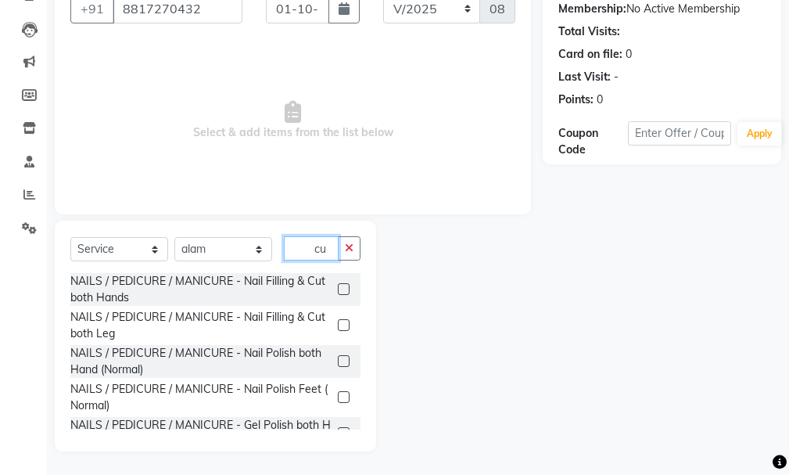
type input "c"
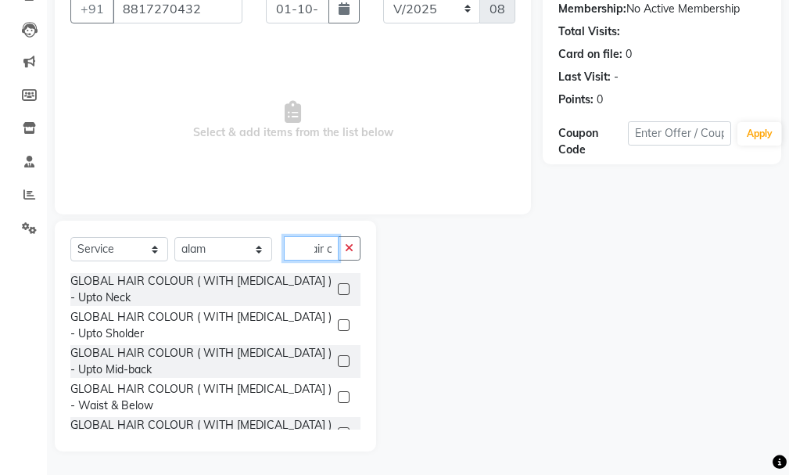
scroll to position [0, 16]
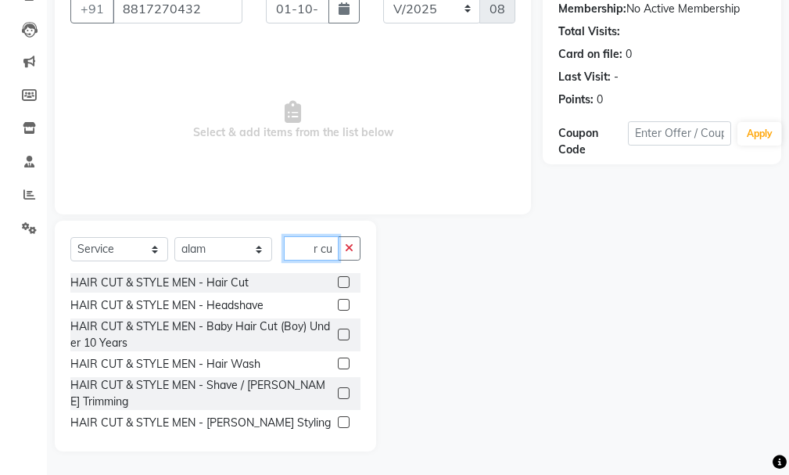
type input "hair cu"
click at [338, 284] on label at bounding box center [344, 282] width 12 height 12
click at [338, 284] on input "checkbox" at bounding box center [343, 283] width 10 height 10
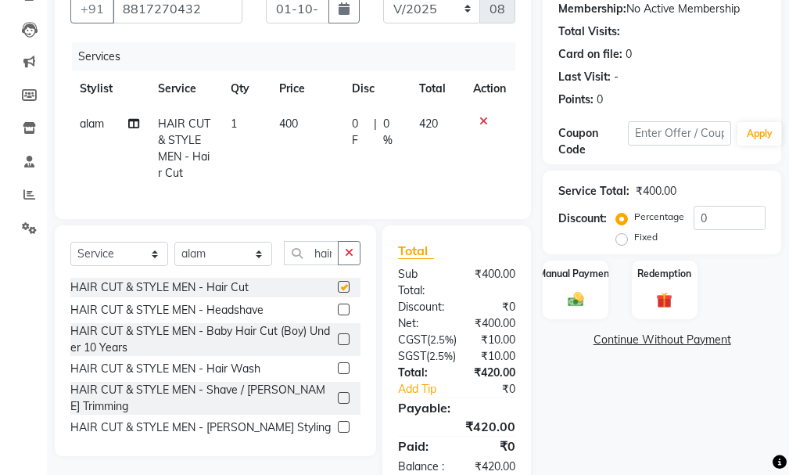
checkbox input "false"
click at [330, 126] on td "400" at bounding box center [307, 148] width 74 height 84
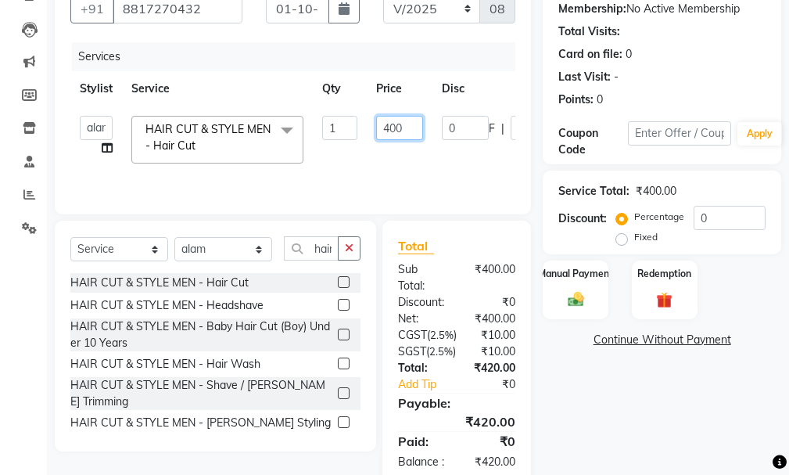
click at [406, 122] on input "400" at bounding box center [399, 128] width 47 height 24
type input "4"
type input "286"
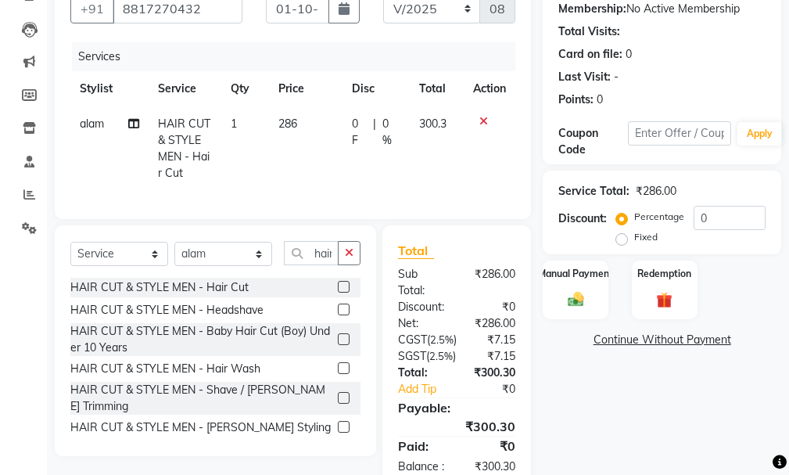
click at [414, 171] on tr "alam HAIR CUT & STYLE MEN - Hair Cut 1 286 0 F | 0 % 300.3" at bounding box center [292, 148] width 445 height 84
click at [358, 265] on button "button" at bounding box center [349, 253] width 23 height 24
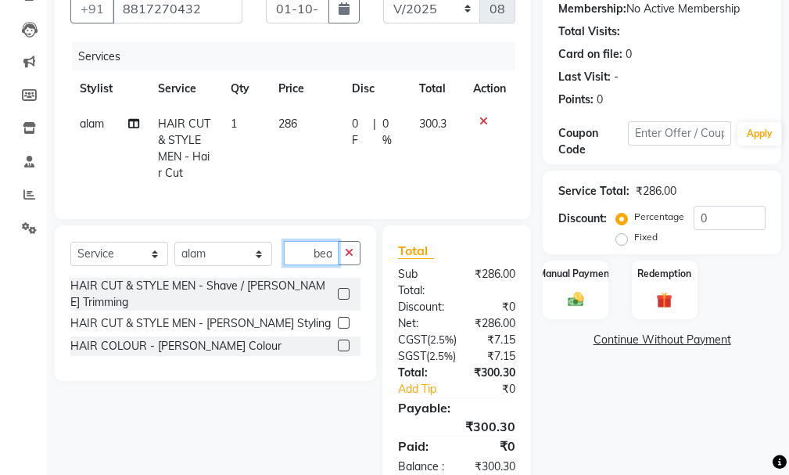
scroll to position [0, 5]
type input "bear"
click at [343, 295] on label at bounding box center [344, 294] width 12 height 12
click at [343, 295] on input "checkbox" at bounding box center [343, 294] width 10 height 10
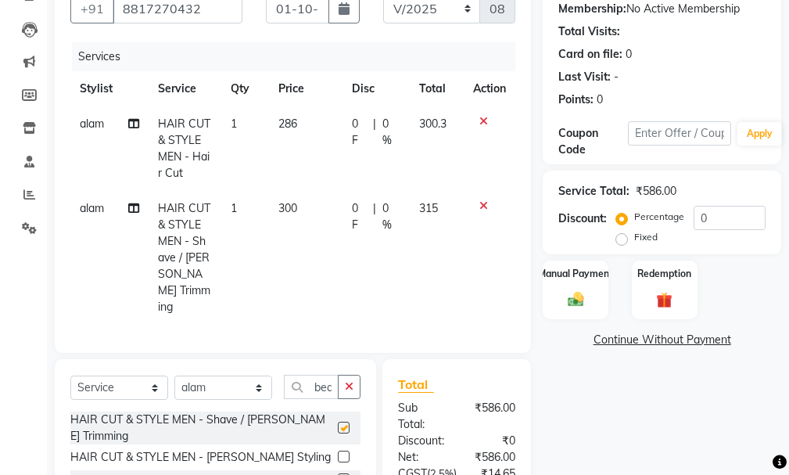
checkbox input "false"
click at [311, 210] on td "300" at bounding box center [306, 258] width 74 height 134
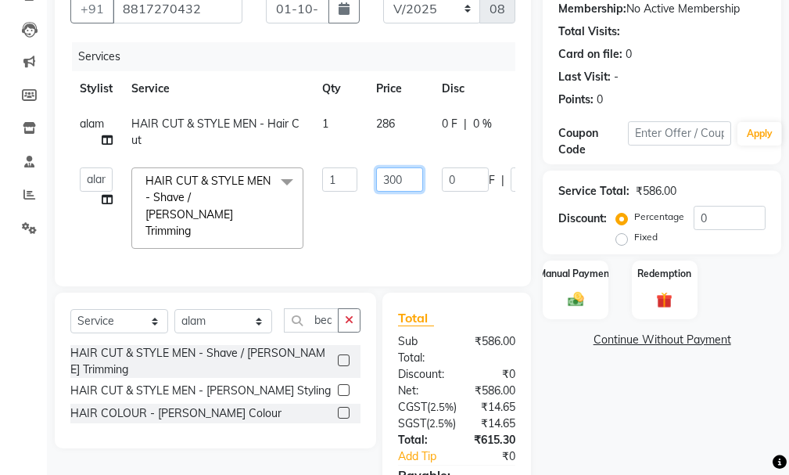
click at [411, 176] on input "300" at bounding box center [399, 179] width 47 height 24
type input "3"
type input "150"
click at [421, 202] on tr "[PERSON_NAME] hair stylish Anuska [PERSON_NAME] beautycian [PERSON_NAME] beauty…" at bounding box center [372, 208] width 604 height 100
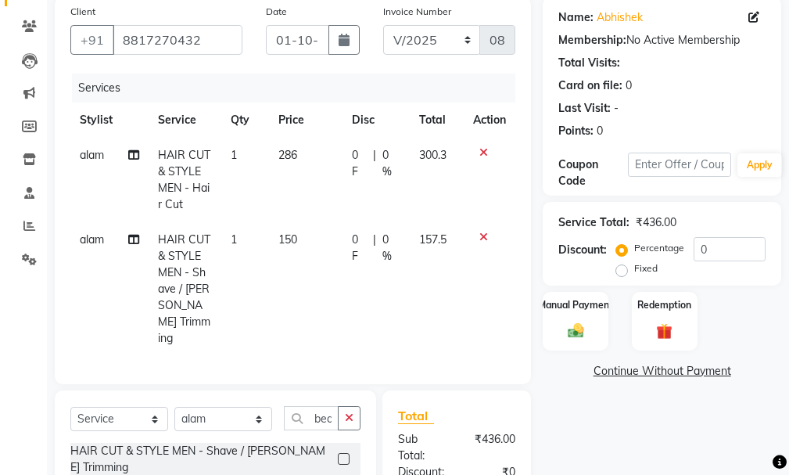
scroll to position [77, 0]
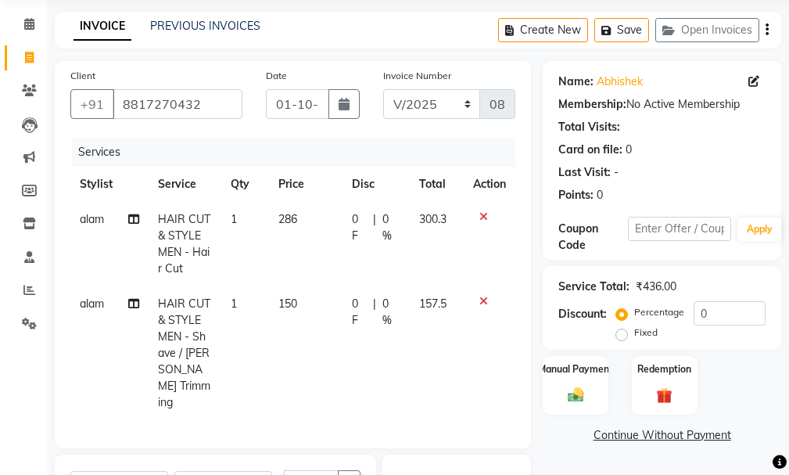
click at [329, 304] on td "150" at bounding box center [306, 353] width 74 height 134
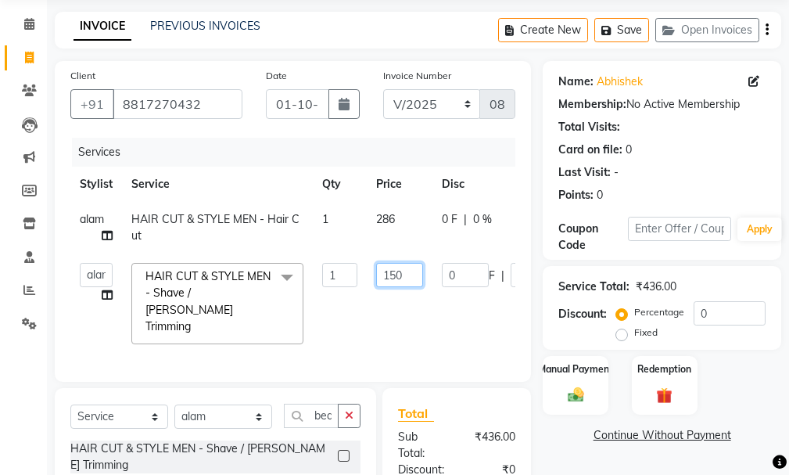
click at [407, 271] on input "150" at bounding box center [399, 275] width 47 height 24
type input "160"
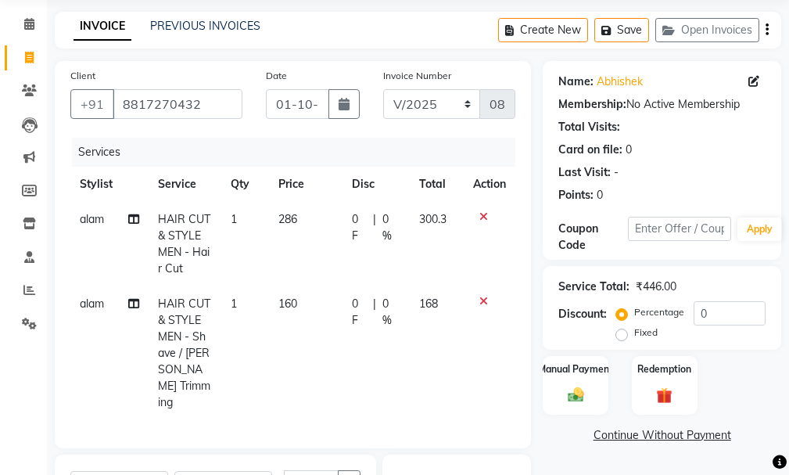
click at [399, 325] on tr "alam HAIR CUT & STYLE MEN - Shave / [PERSON_NAME] Trimming 1 160 0 F | 0 % 168" at bounding box center [292, 353] width 445 height 134
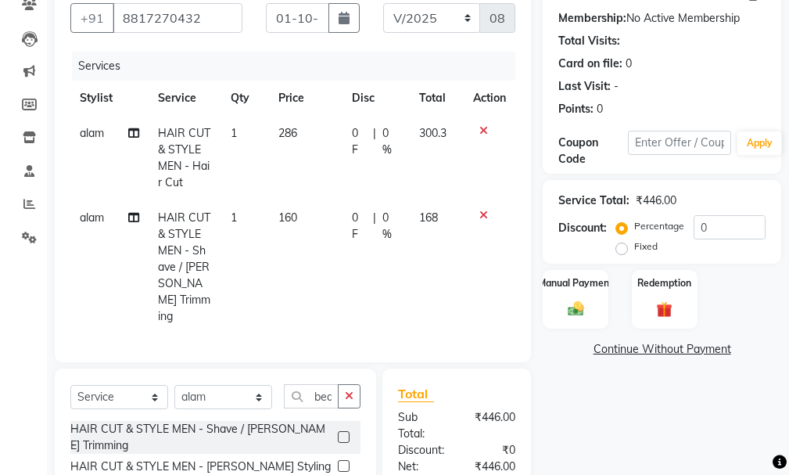
scroll to position [156, 0]
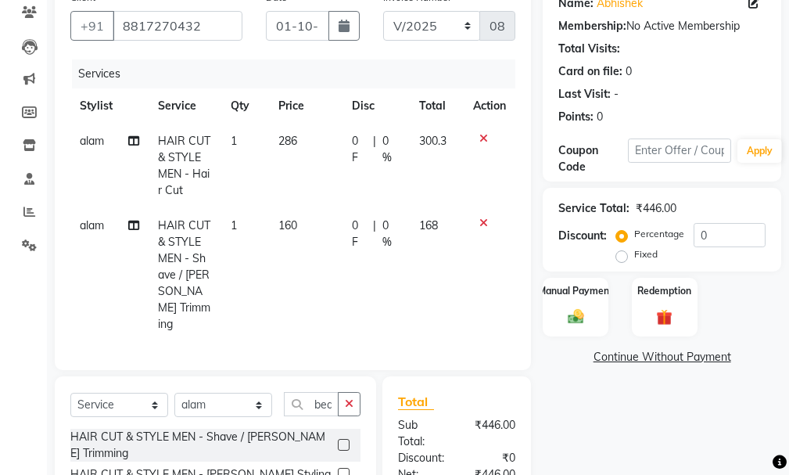
click at [305, 229] on td "160" at bounding box center [306, 275] width 74 height 134
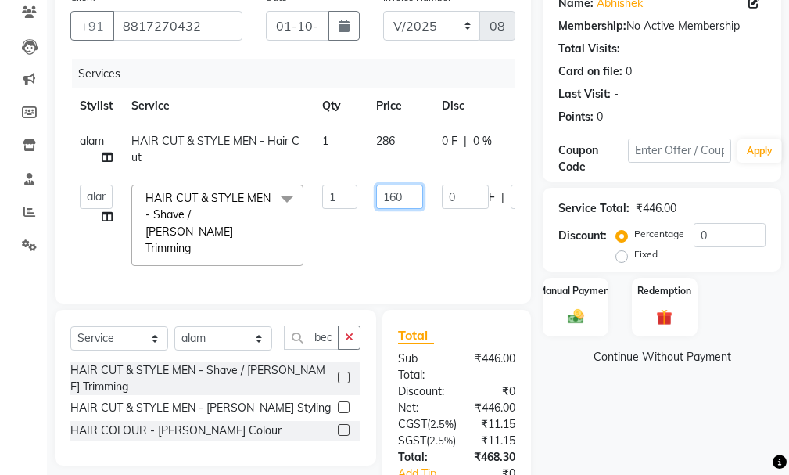
click at [415, 194] on input "160" at bounding box center [399, 197] width 47 height 24
type input "175"
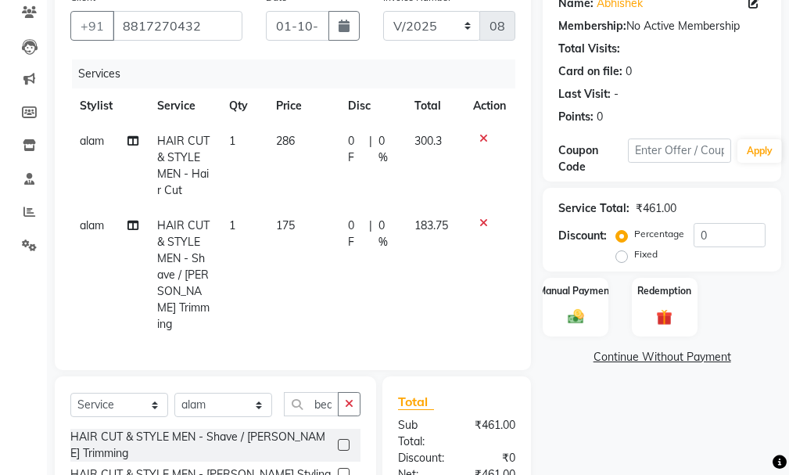
click at [362, 263] on div "Services Stylist Service Qty Price Disc Total Action alam HAIR CUT & STYLE MEN …" at bounding box center [292, 206] width 445 height 295
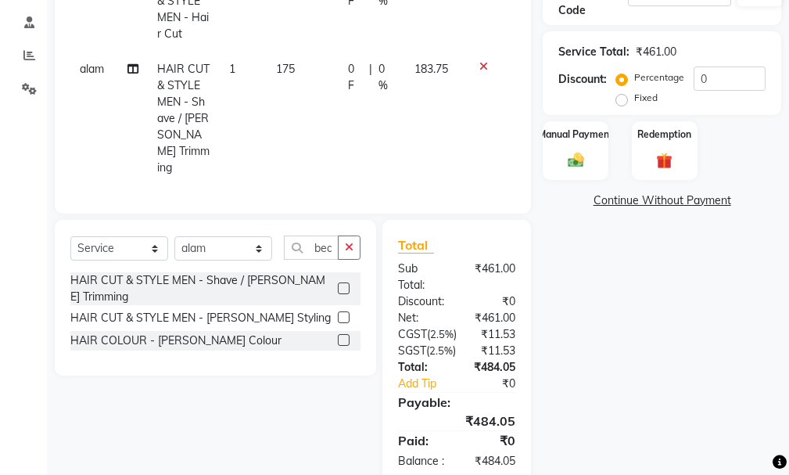
scroll to position [234, 0]
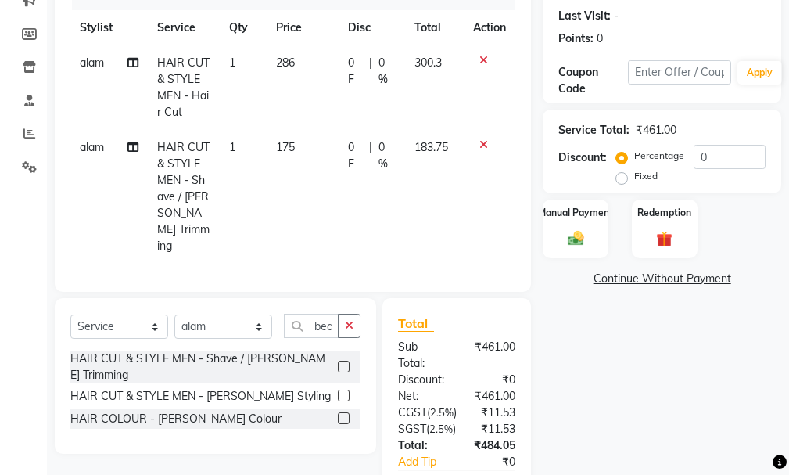
click at [315, 143] on td "175" at bounding box center [303, 197] width 72 height 134
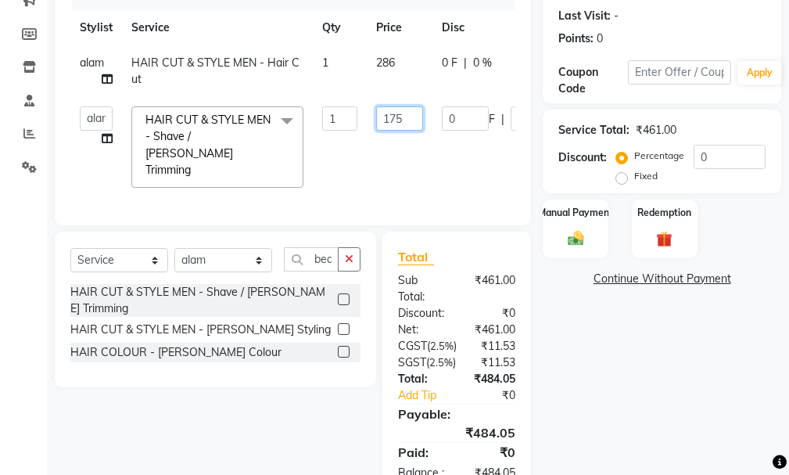
click at [413, 120] on input "175" at bounding box center [399, 118] width 47 height 24
type input "185"
click at [418, 171] on tr "[PERSON_NAME] hair stylish Anuska [PERSON_NAME] beautycian [PERSON_NAME] beauty…" at bounding box center [375, 147] width 610 height 100
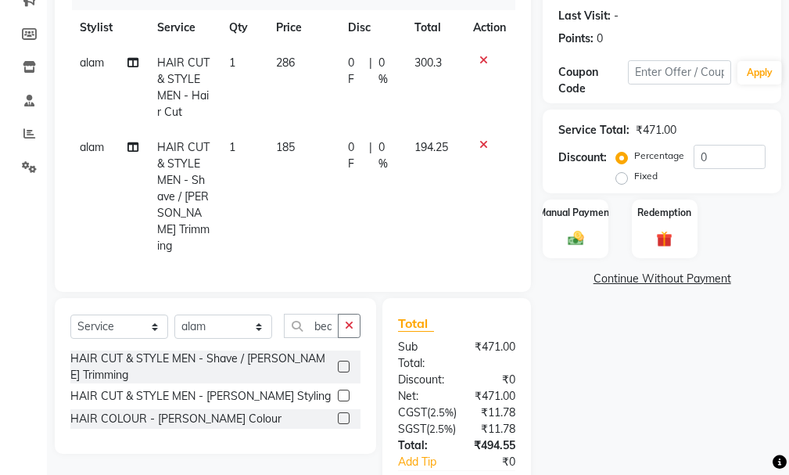
click at [339, 140] on td "0 F | 0 %" at bounding box center [372, 197] width 66 height 134
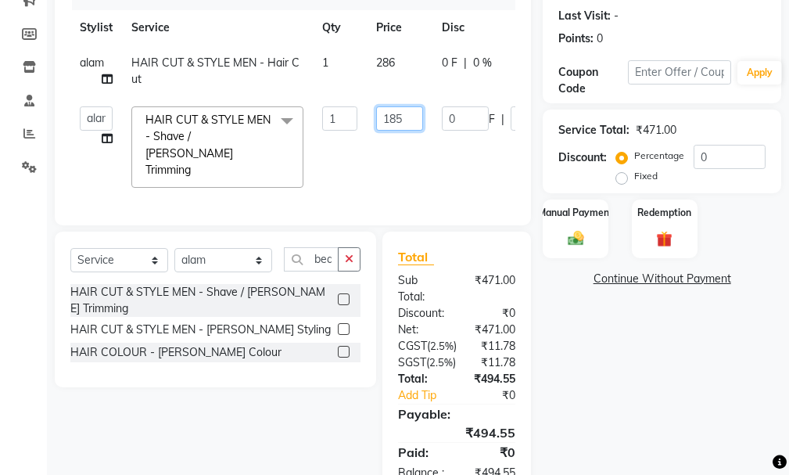
click at [421, 124] on input "185" at bounding box center [399, 118] width 47 height 24
type input "189"
click at [429, 140] on tr "[PERSON_NAME] hair stylish Anuska [PERSON_NAME] beautycian [PERSON_NAME] beauty…" at bounding box center [375, 147] width 610 height 100
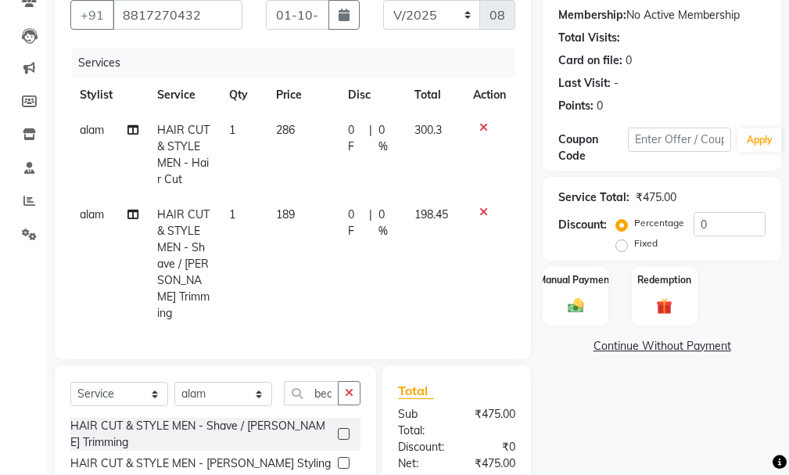
scroll to position [156, 0]
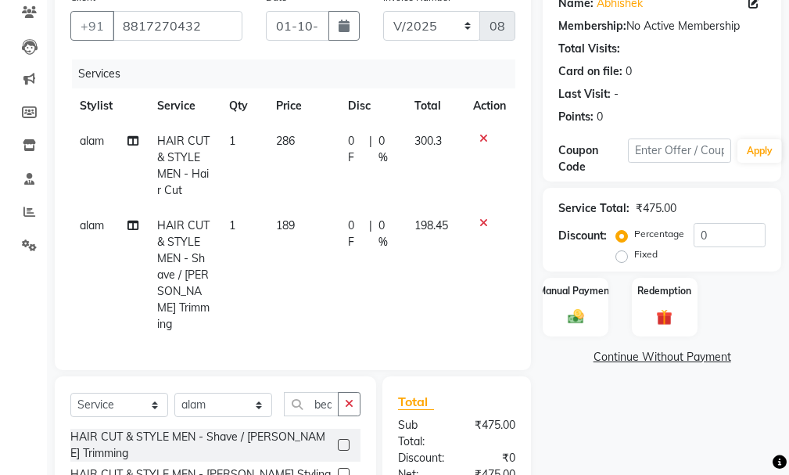
click at [323, 218] on td "189" at bounding box center [303, 275] width 72 height 134
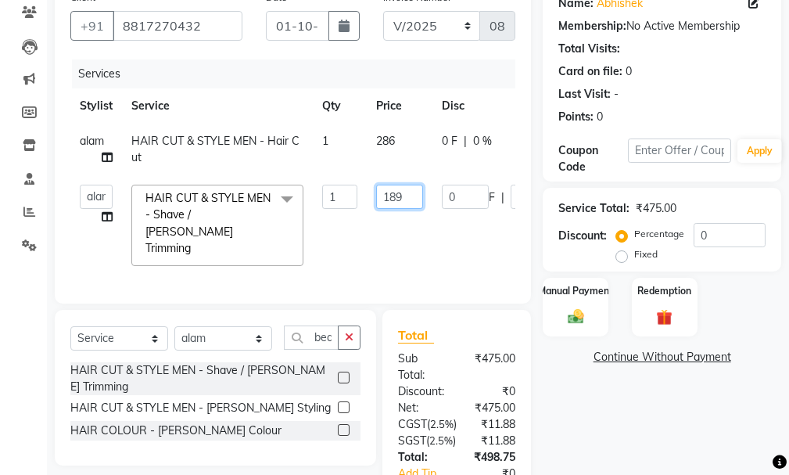
click at [419, 192] on input "189" at bounding box center [399, 197] width 47 height 24
type input "191"
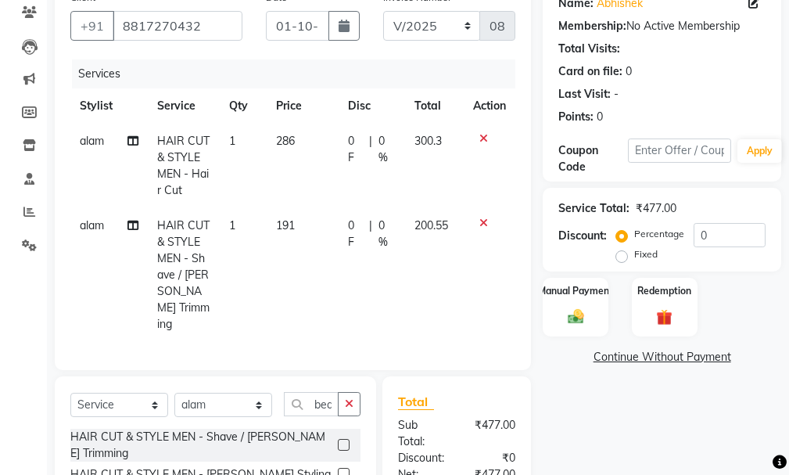
click at [408, 222] on tr "alam HAIR CUT & STYLE MEN - Shave / [PERSON_NAME] Trimming 1 191 0 F | 0 % 200.…" at bounding box center [292, 275] width 445 height 134
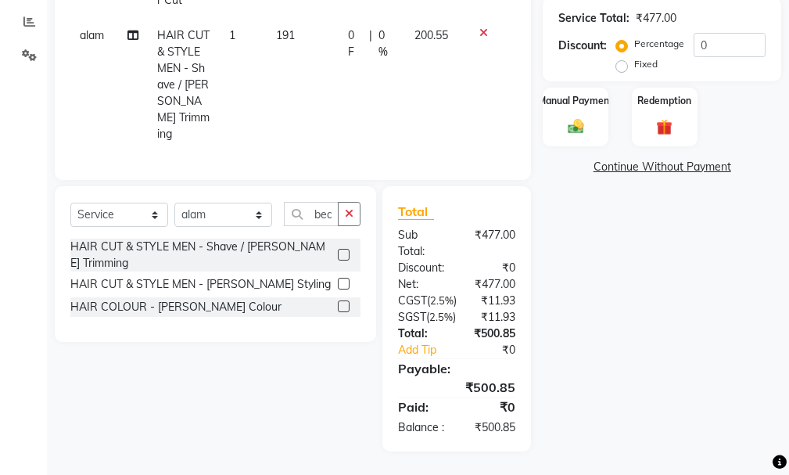
scroll to position [390, 0]
click at [571, 117] on img at bounding box center [575, 126] width 27 height 19
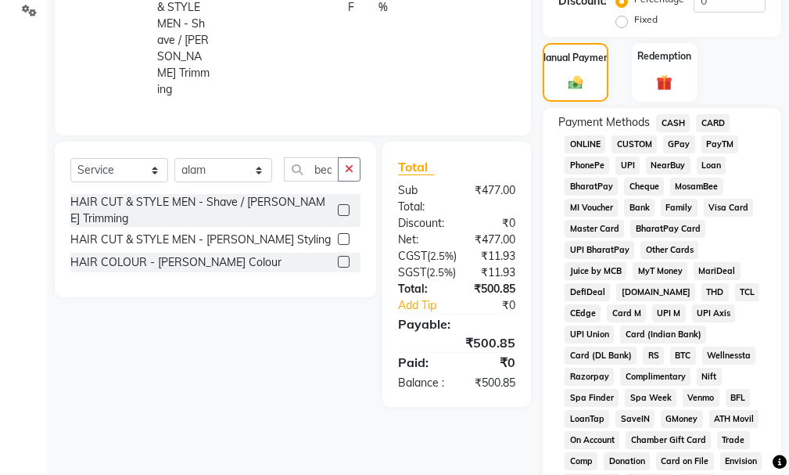
click at [677, 140] on span "GPay" at bounding box center [679, 144] width 32 height 18
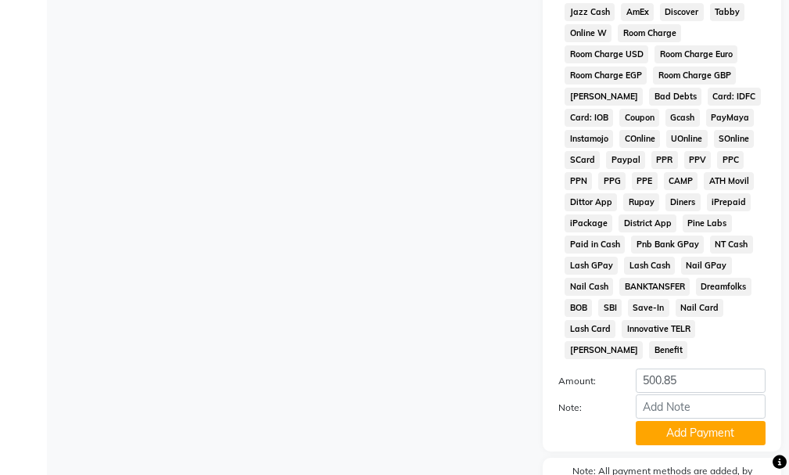
scroll to position [1008, 0]
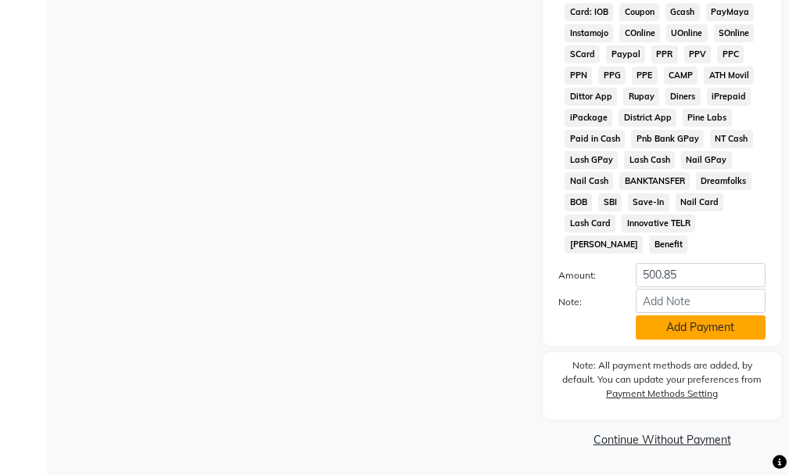
click at [668, 332] on button "Add Payment" at bounding box center [701, 327] width 130 height 24
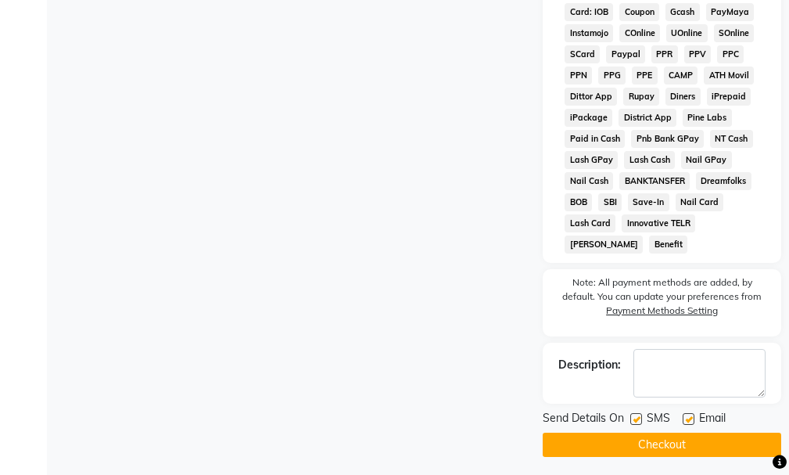
click at [690, 417] on label at bounding box center [689, 419] width 12 height 12
click at [690, 417] on input "checkbox" at bounding box center [688, 420] width 10 height 10
checkbox input "false"
click at [683, 440] on button "Checkout" at bounding box center [662, 445] width 239 height 24
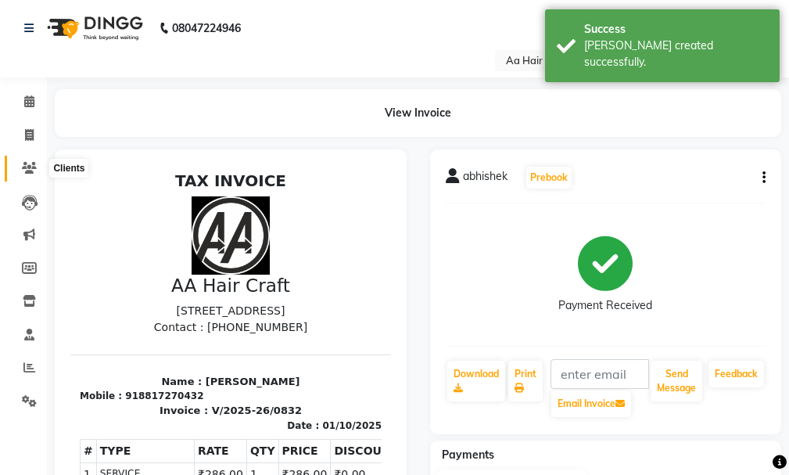
drag, startPoint x: 32, startPoint y: 169, endPoint x: 39, endPoint y: 156, distance: 14.4
click at [33, 168] on icon at bounding box center [29, 168] width 15 height 12
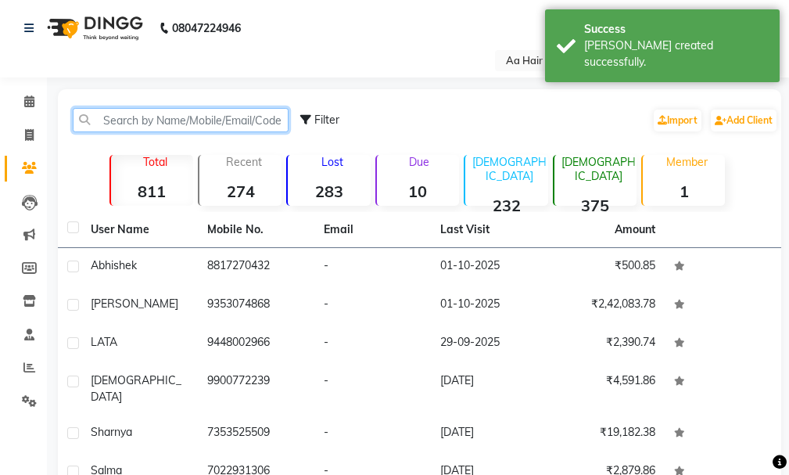
drag, startPoint x: 125, startPoint y: 119, endPoint x: 149, endPoint y: 101, distance: 29.6
click at [137, 109] on input "text" at bounding box center [181, 120] width 216 height 24
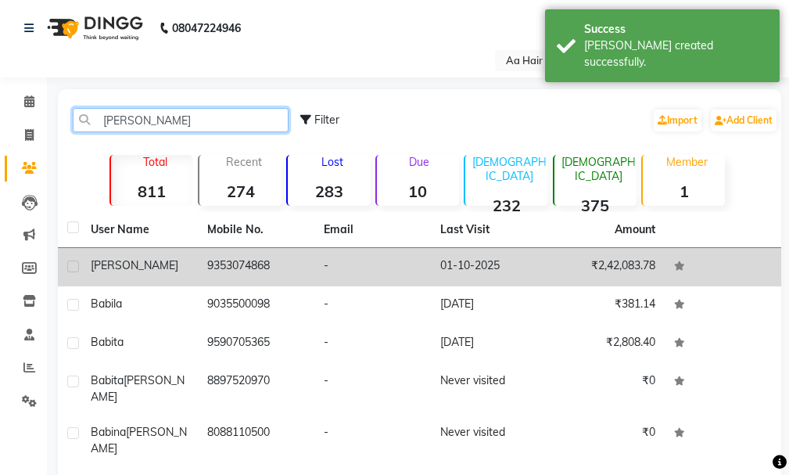
type input "[PERSON_NAME]"
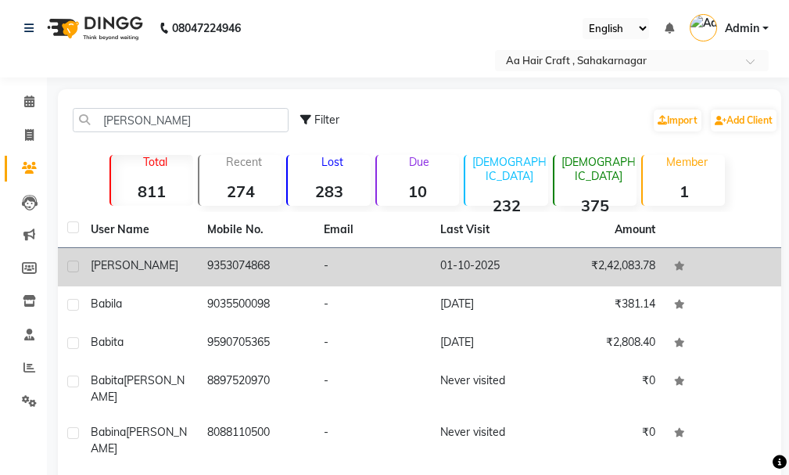
click at [273, 256] on td "9353074868" at bounding box center [256, 267] width 117 height 38
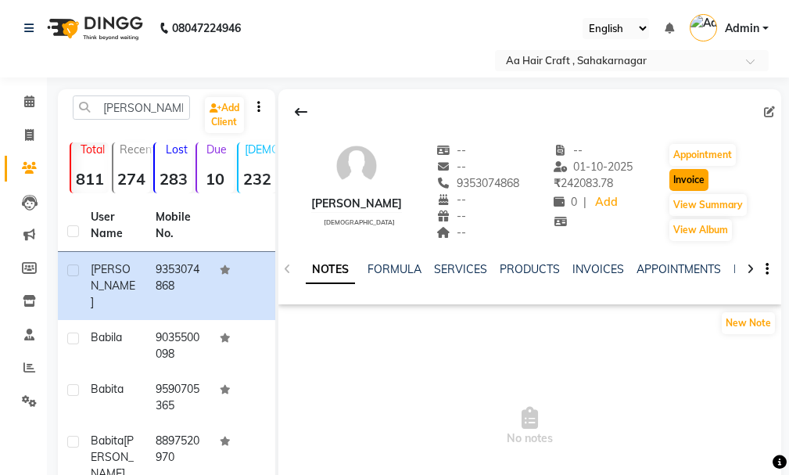
click at [693, 180] on button "Invoice" at bounding box center [689, 180] width 39 height 22
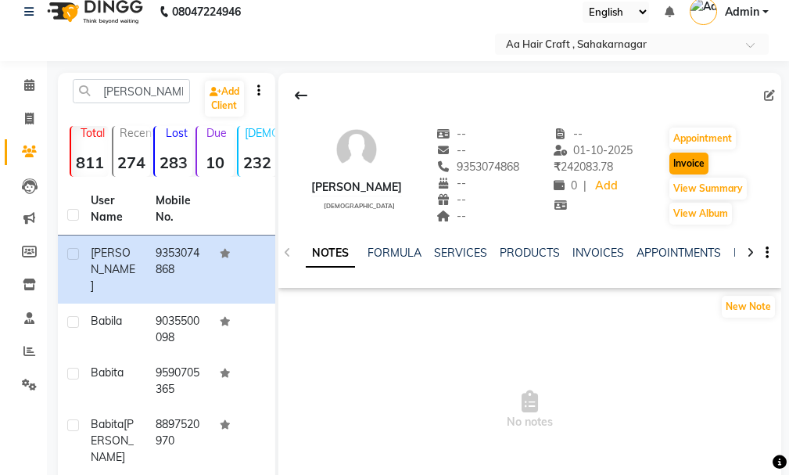
select select "service"
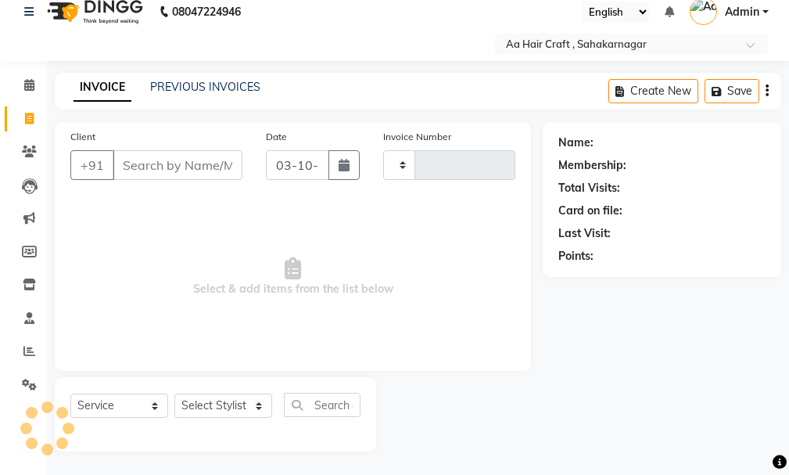
type input "0833"
select select "6074"
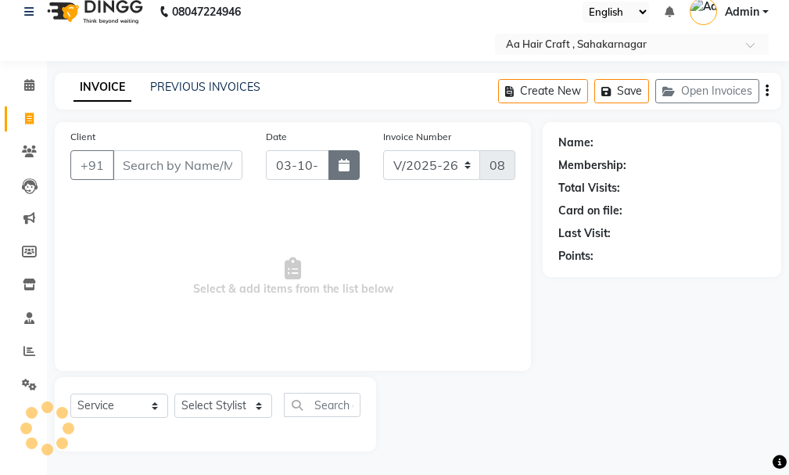
click at [336, 171] on button "button" at bounding box center [344, 165] width 31 height 30
select select "10"
select select "2025"
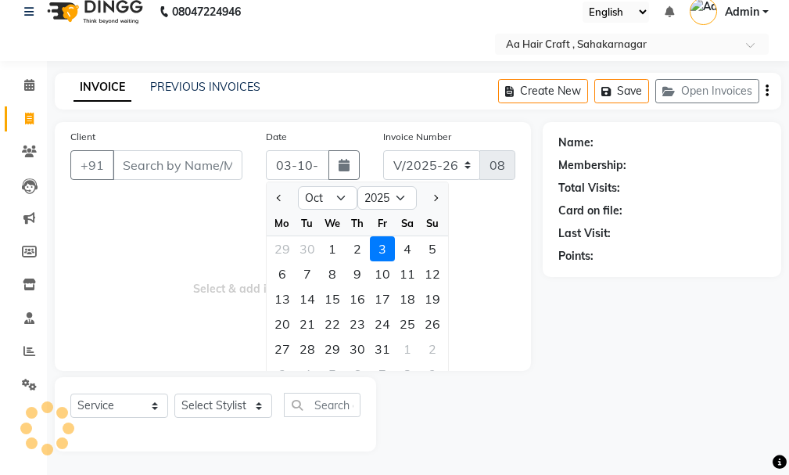
type input "9353074868"
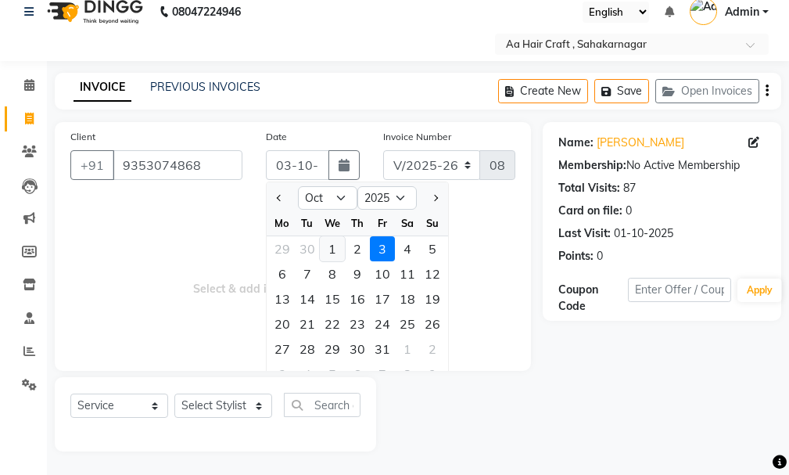
click at [330, 243] on div "1" at bounding box center [332, 248] width 25 height 25
type input "01-10-2025"
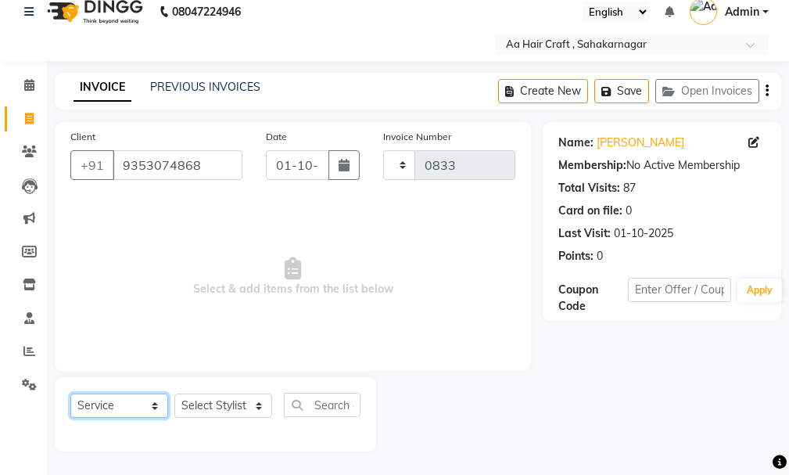
click at [114, 413] on select "Select Service Product Membership Package Voucher Prepaid Gift Card" at bounding box center [119, 406] width 98 height 24
click at [70, 394] on select "Select Service Product Membership Package Voucher Prepaid Gift Card" at bounding box center [119, 406] width 98 height 24
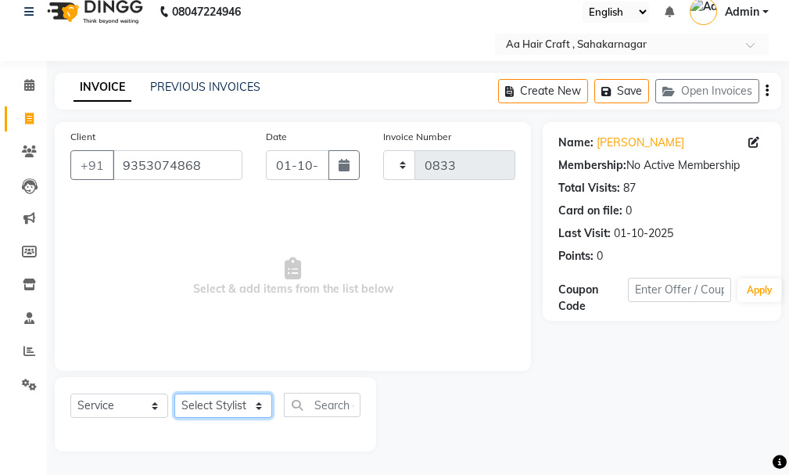
click at [232, 398] on select "Select Stylist [PERSON_NAME] hair stylish [PERSON_NAME] beautycian [PERSON_NAME…" at bounding box center [223, 406] width 98 height 24
select select "88749"
click at [174, 394] on select "Select Stylist [PERSON_NAME] hair stylish [PERSON_NAME] beautycian [PERSON_NAME…" at bounding box center [223, 406] width 98 height 24
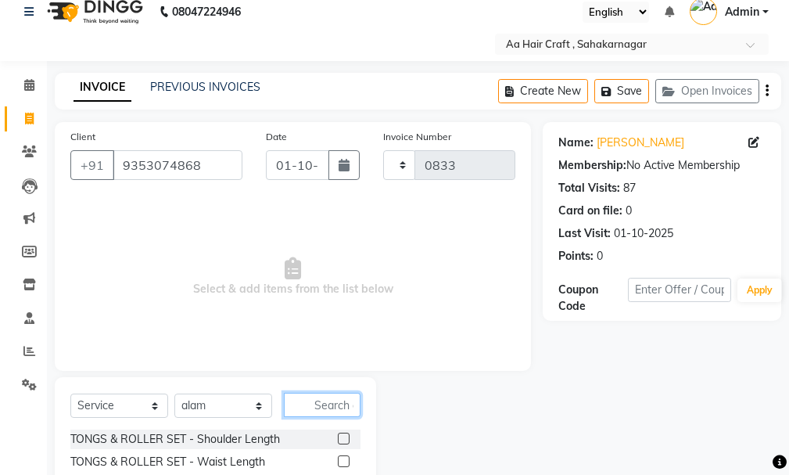
drag, startPoint x: 318, startPoint y: 408, endPoint x: 418, endPoint y: 294, distance: 151.9
click at [322, 407] on input "text" at bounding box center [322, 405] width 77 height 24
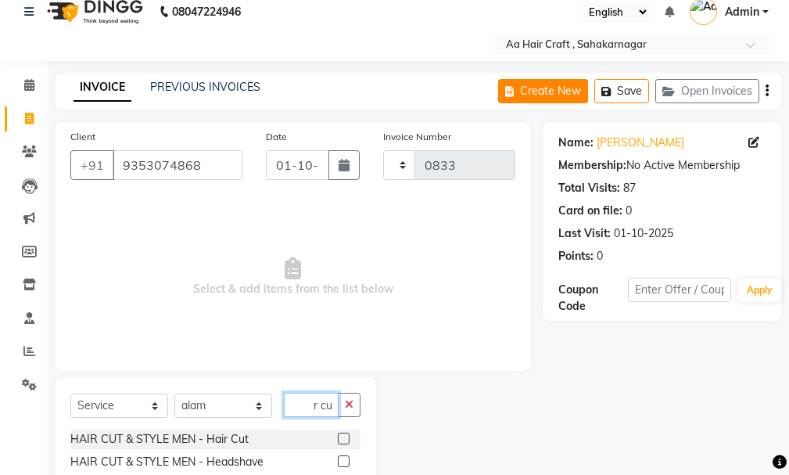
scroll to position [0, 20]
type input "hair cut"
click at [338, 440] on label at bounding box center [344, 439] width 12 height 12
click at [338, 440] on input "checkbox" at bounding box center [343, 439] width 10 height 10
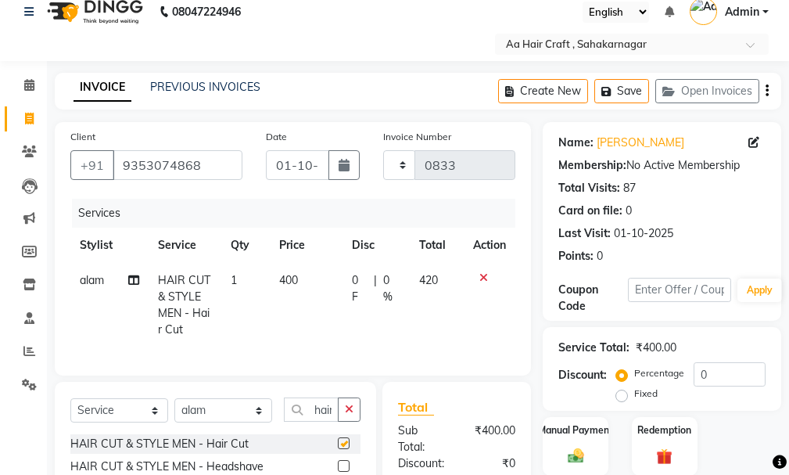
checkbox input "false"
click at [302, 271] on td "400" at bounding box center [307, 305] width 74 height 84
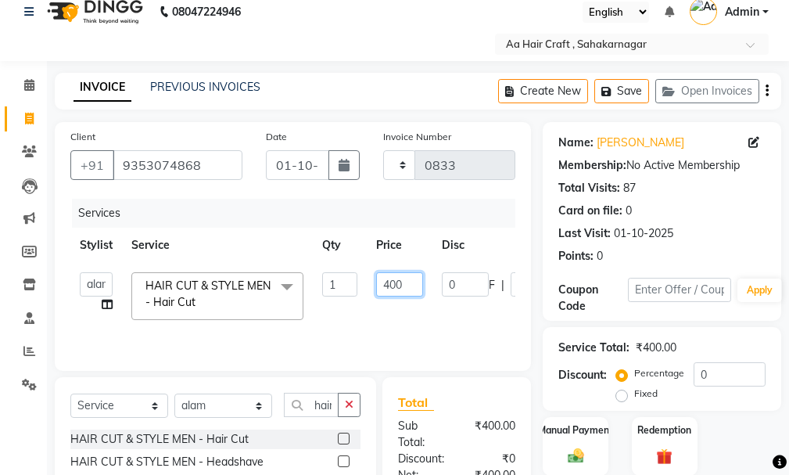
click at [404, 281] on input "400" at bounding box center [399, 284] width 47 height 24
type input "4"
type input "286"
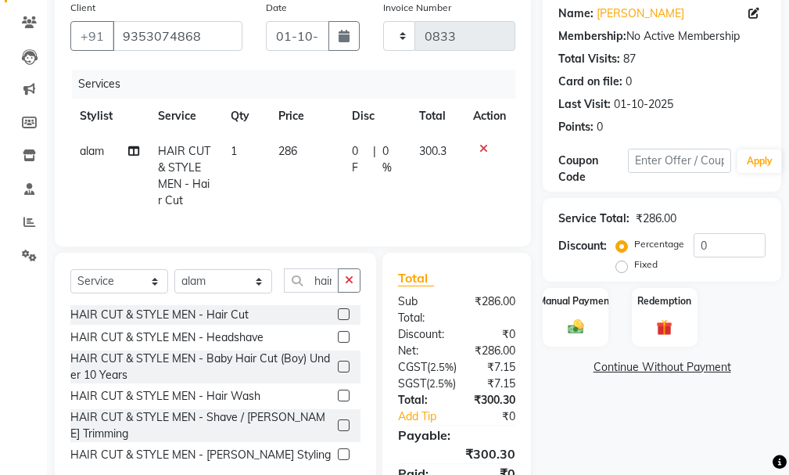
scroll to position [173, 0]
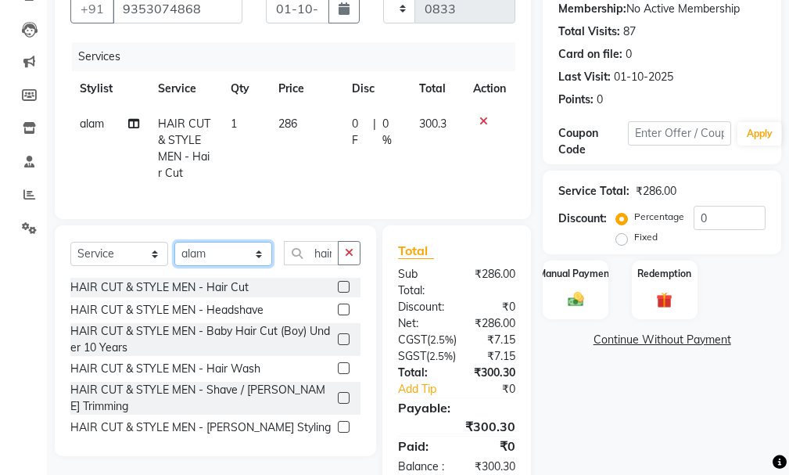
click at [225, 266] on select "Select Stylist [PERSON_NAME] hair stylish [PERSON_NAME] beautycian [PERSON_NAME…" at bounding box center [223, 254] width 98 height 24
select select "63867"
click at [174, 253] on select "Select Stylist [PERSON_NAME] hair stylish [PERSON_NAME] beautycian [PERSON_NAME…" at bounding box center [223, 254] width 98 height 24
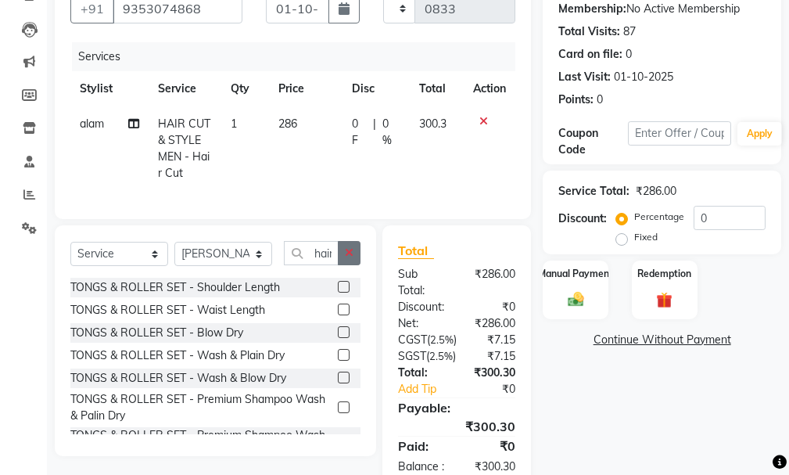
click at [349, 258] on icon "button" at bounding box center [349, 252] width 9 height 11
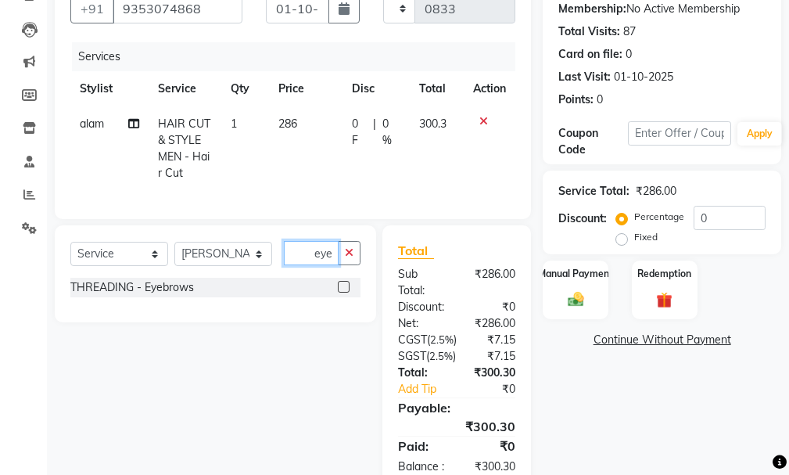
type input "eye"
click at [340, 293] on label at bounding box center [344, 287] width 12 height 12
click at [340, 293] on input "checkbox" at bounding box center [343, 287] width 10 height 10
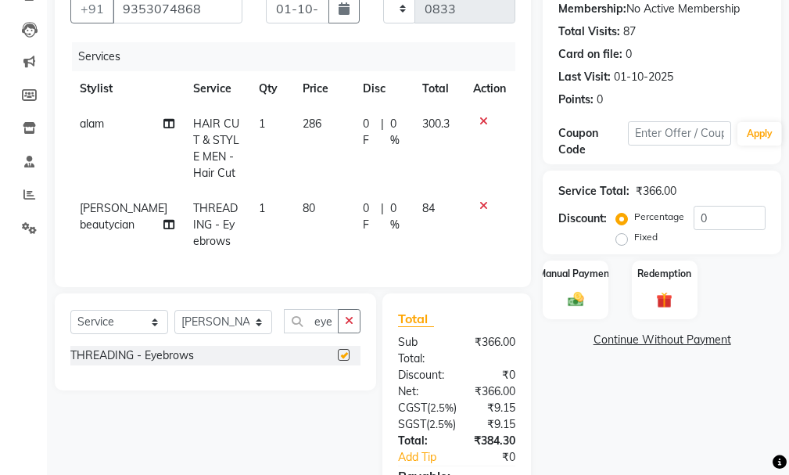
checkbox input "false"
click at [335, 214] on td "80" at bounding box center [323, 225] width 60 height 68
select select "63867"
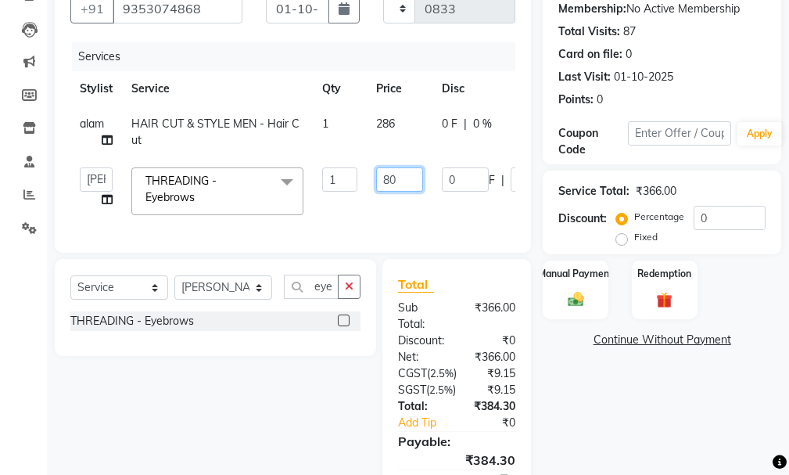
click at [408, 183] on input "80" at bounding box center [399, 179] width 47 height 24
type input "8"
type input "56"
click at [409, 212] on tr "[PERSON_NAME] hair stylish Anuska [PERSON_NAME] beautycian [PERSON_NAME] beauty…" at bounding box center [372, 191] width 604 height 66
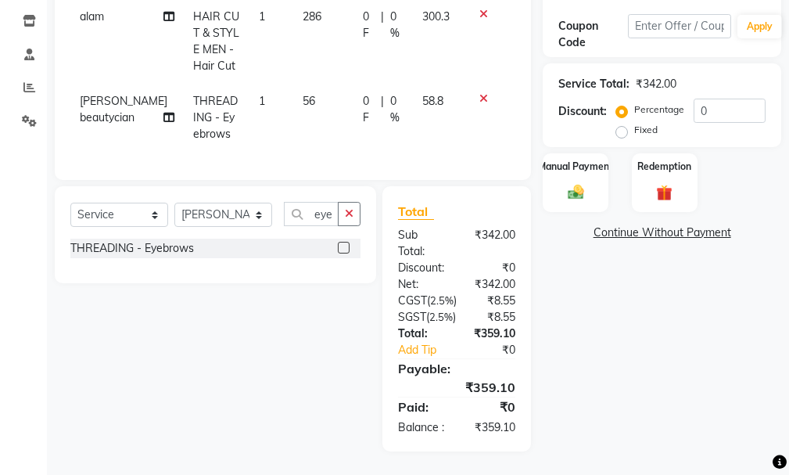
scroll to position [341, 0]
click at [336, 84] on td "56" at bounding box center [323, 118] width 60 height 68
select select "63867"
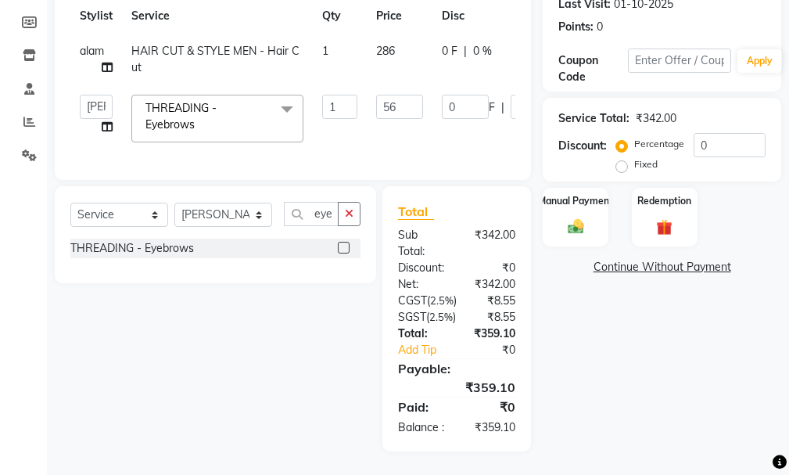
scroll to position [307, 0]
click at [402, 95] on input "56" at bounding box center [399, 107] width 47 height 24
type input "5"
type input "22"
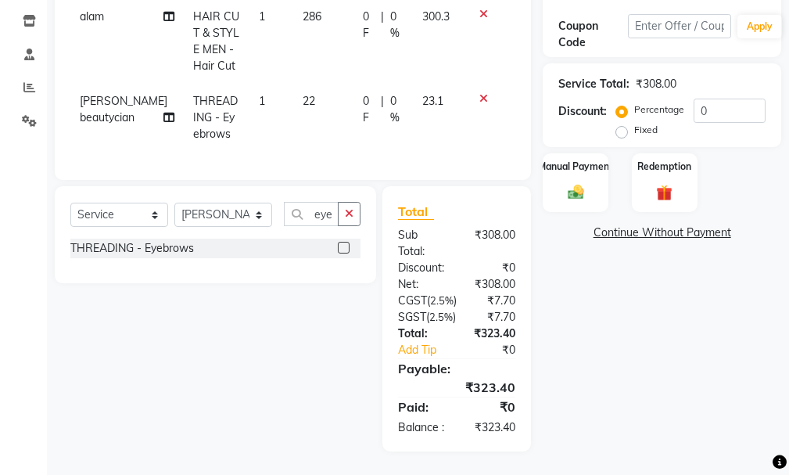
click at [401, 84] on tr "[PERSON_NAME] beautycian THREADING - Eyebrows 1 22 0 F | 0 % 23.1" at bounding box center [292, 118] width 445 height 68
click at [310, 84] on td "22" at bounding box center [323, 118] width 60 height 68
select select "63867"
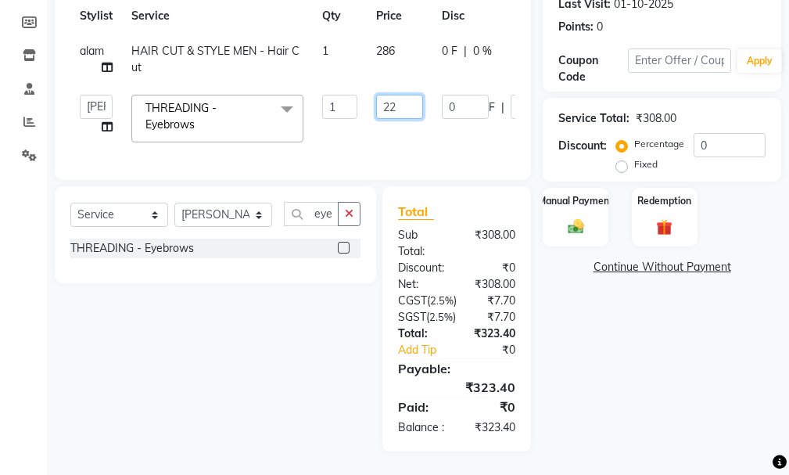
click at [419, 95] on input "22" at bounding box center [399, 107] width 47 height 24
type input "2"
type input "35"
click at [437, 85] on tr "[PERSON_NAME] hair stylish Anuska [PERSON_NAME] beautycian [PERSON_NAME] beauty…" at bounding box center [372, 118] width 604 height 66
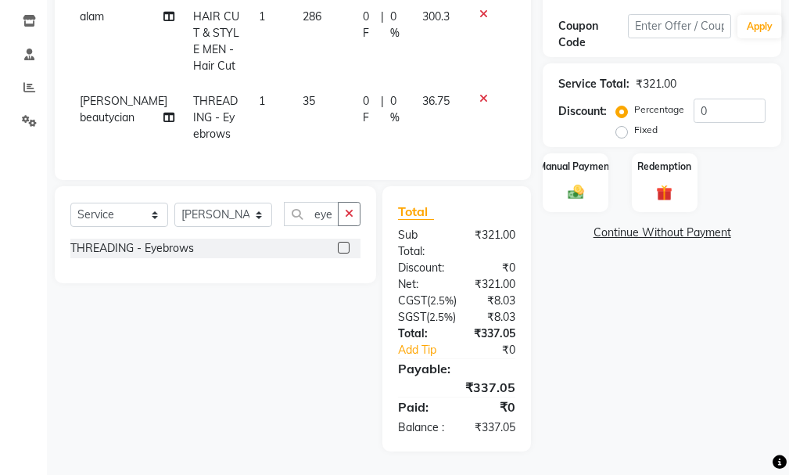
click at [336, 84] on td "35" at bounding box center [323, 118] width 60 height 68
select select "63867"
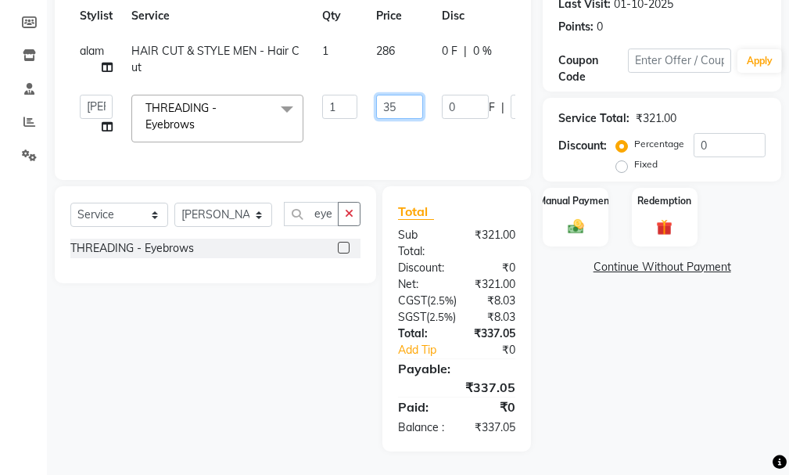
click at [414, 95] on input "35" at bounding box center [399, 107] width 47 height 24
type input "38"
click at [413, 85] on tr "[PERSON_NAME] hair stylish Anuska [PERSON_NAME] beautycian [PERSON_NAME] beauty…" at bounding box center [372, 118] width 604 height 66
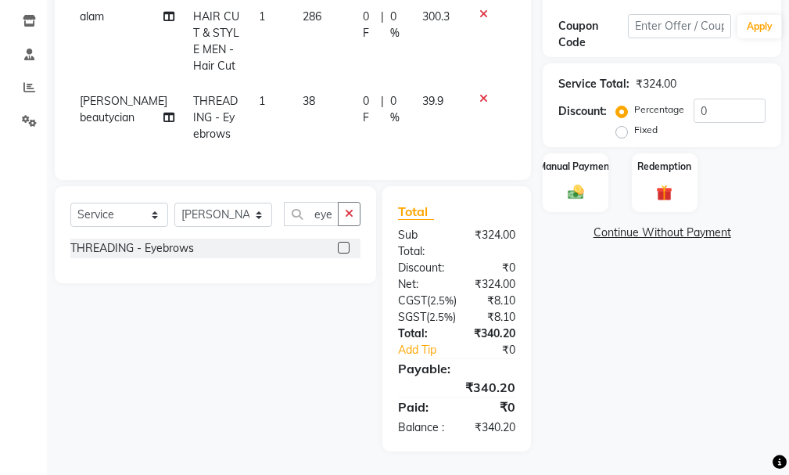
scroll to position [341, 0]
click at [562, 183] on img at bounding box center [575, 192] width 27 height 19
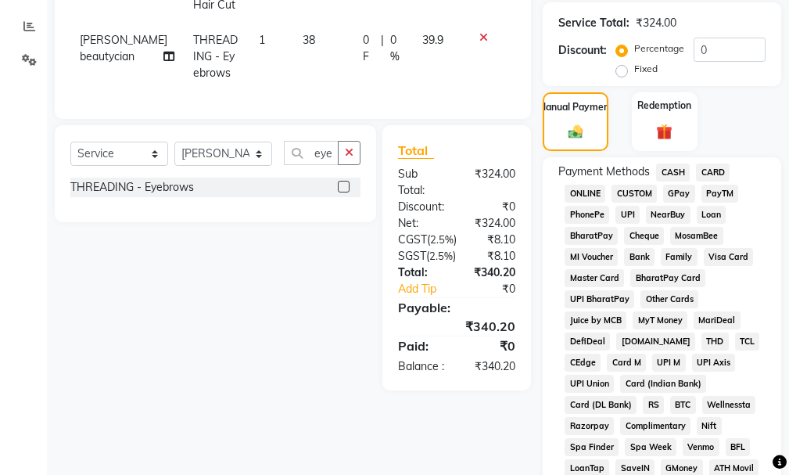
click at [671, 192] on span "GPay" at bounding box center [679, 194] width 32 height 18
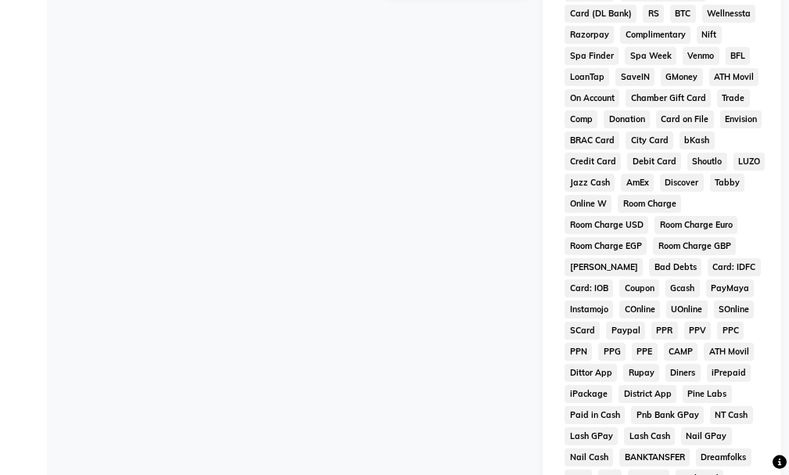
scroll to position [1008, 0]
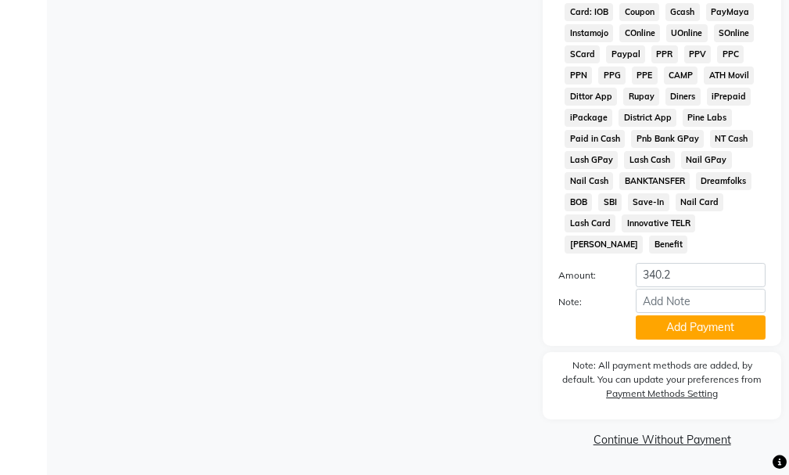
click at [653, 323] on button "Add Payment" at bounding box center [701, 327] width 130 height 24
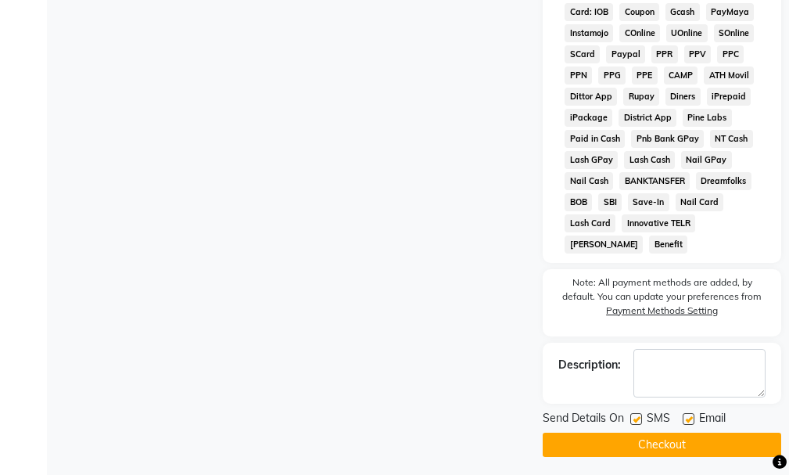
click at [694, 414] on label at bounding box center [689, 419] width 12 height 12
click at [693, 415] on input "checkbox" at bounding box center [688, 420] width 10 height 10
checkbox input "false"
click at [684, 447] on button "Checkout" at bounding box center [662, 445] width 239 height 24
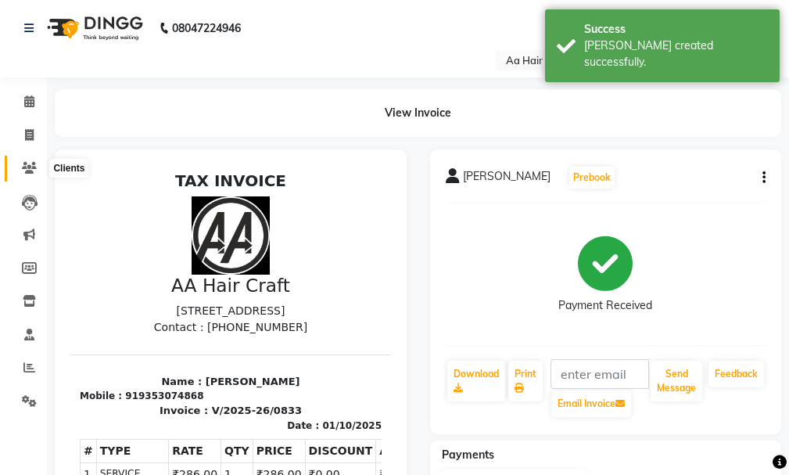
click at [36, 174] on span at bounding box center [29, 169] width 27 height 18
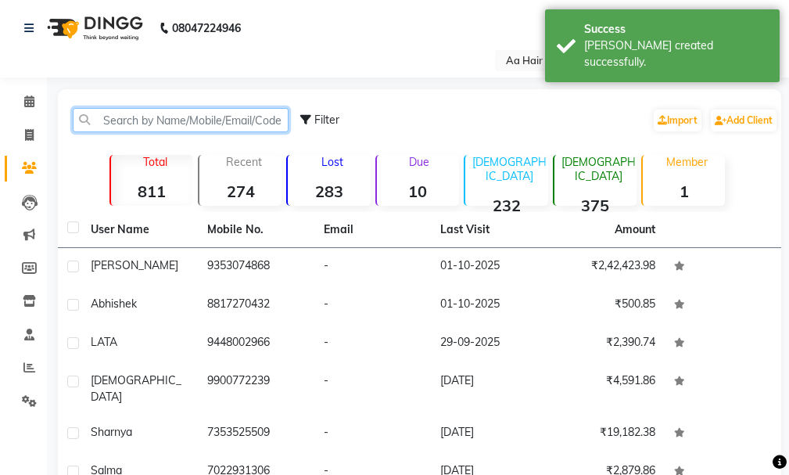
click at [192, 128] on input "text" at bounding box center [181, 120] width 216 height 24
type input "b"
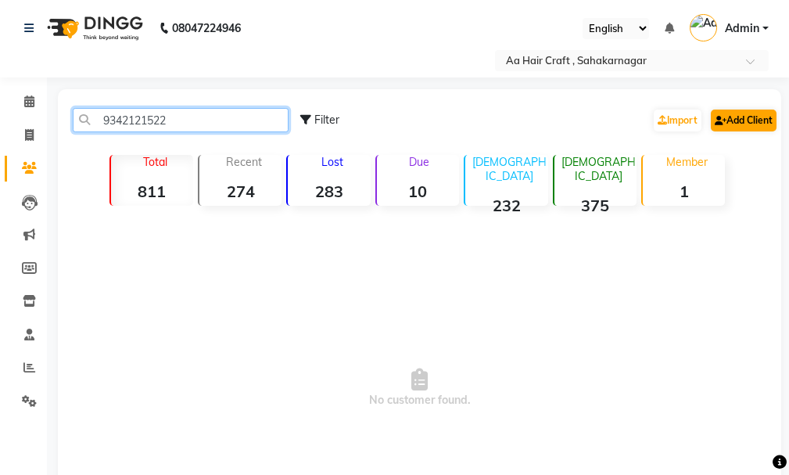
type input "9342121522"
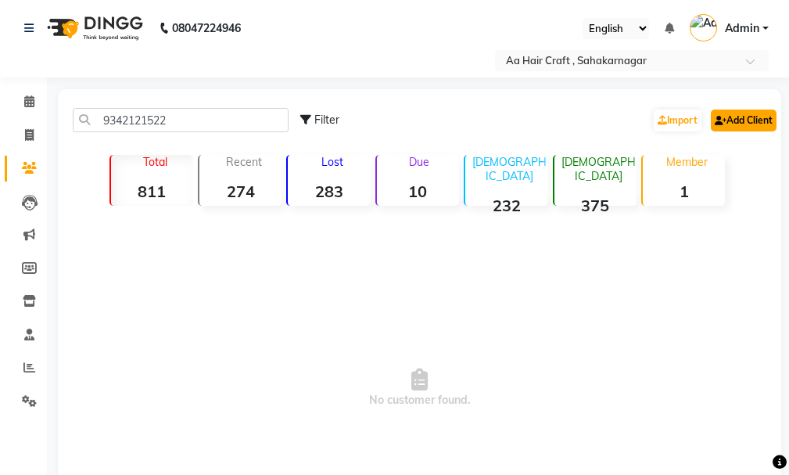
click at [756, 120] on link "Add Client" at bounding box center [744, 121] width 66 height 22
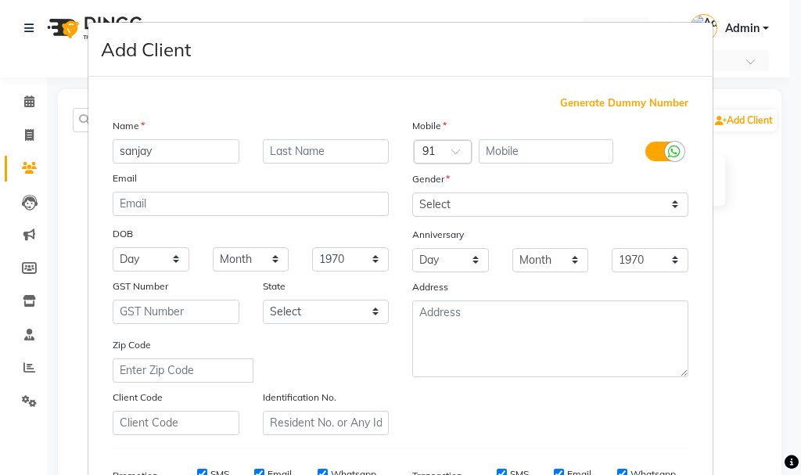
type input "sanjay"
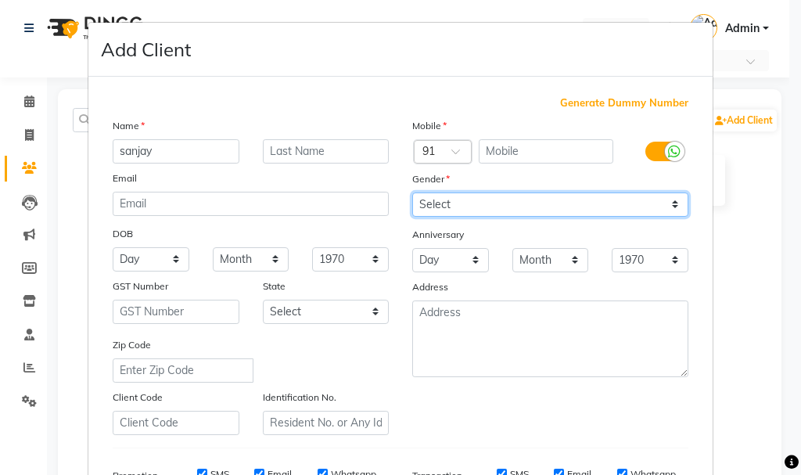
click at [428, 212] on select "Select [DEMOGRAPHIC_DATA] [DEMOGRAPHIC_DATA] Other Prefer Not To Say" at bounding box center [550, 204] width 276 height 24
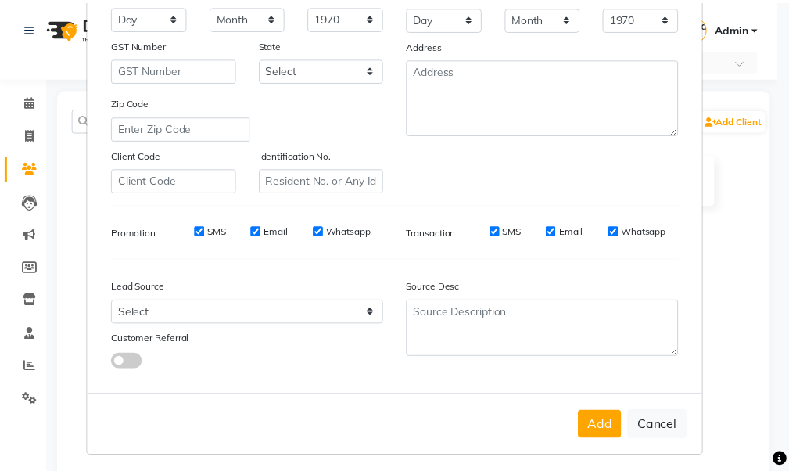
scroll to position [247, 0]
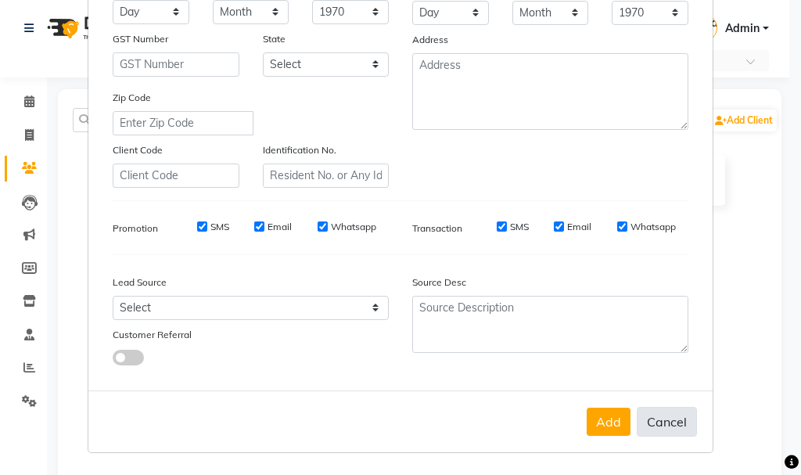
click at [657, 426] on button "Cancel" at bounding box center [667, 422] width 60 height 30
select select
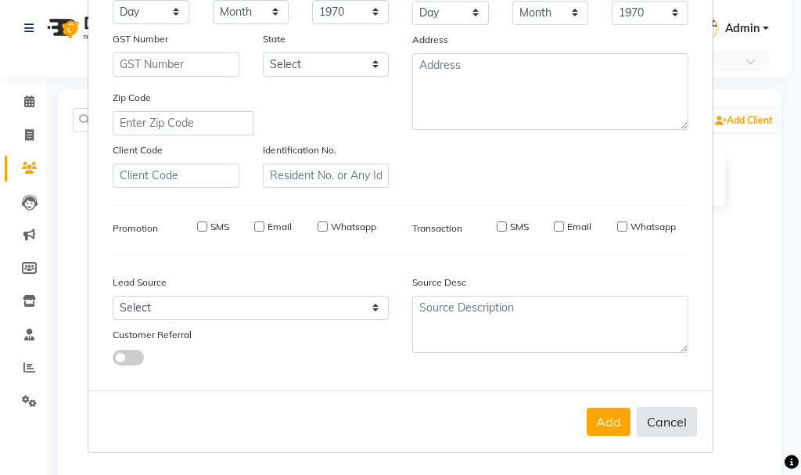
select select
checkbox input "false"
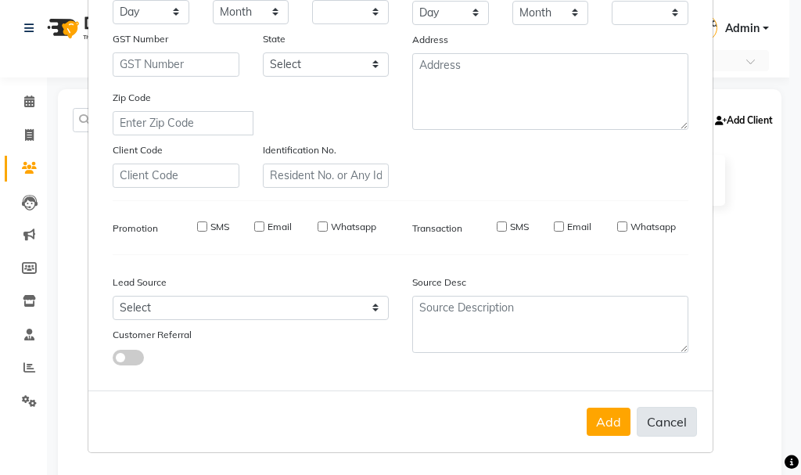
checkbox input "false"
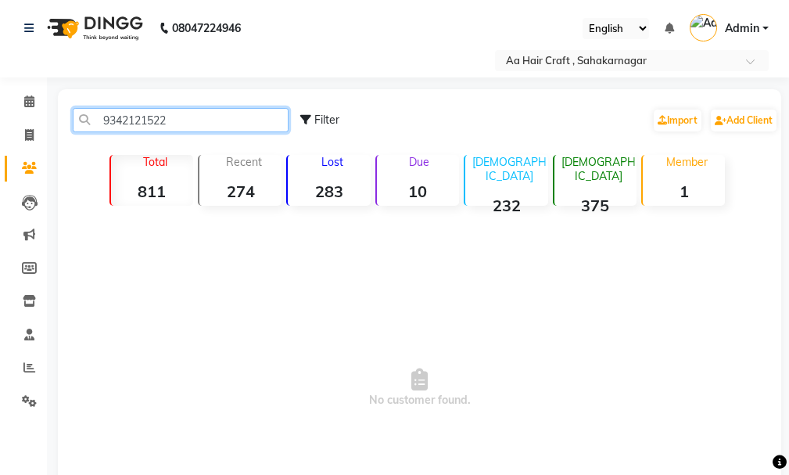
click at [209, 117] on input "9342121522" at bounding box center [181, 120] width 216 height 24
type input "9"
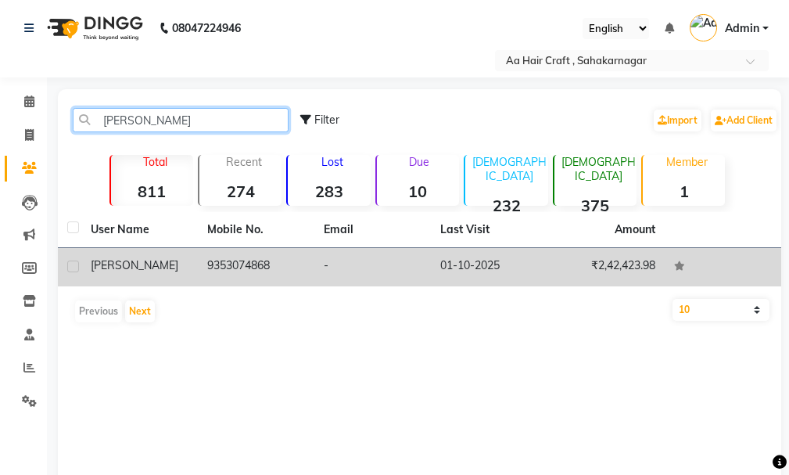
type input "[PERSON_NAME]"
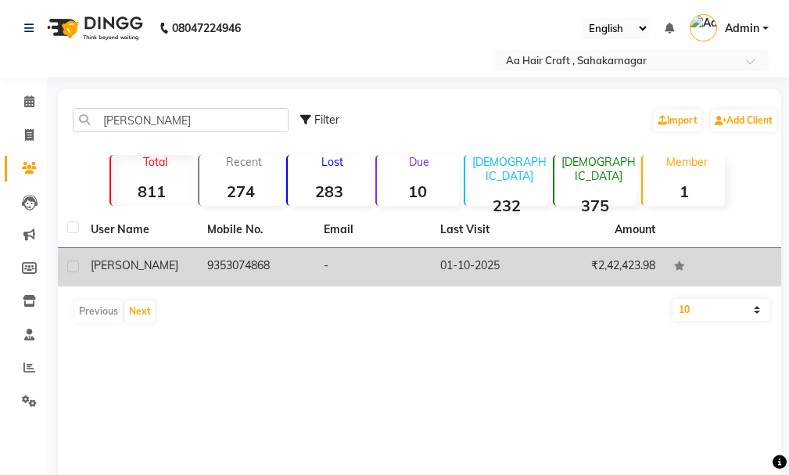
click at [204, 268] on td "9353074868" at bounding box center [256, 267] width 117 height 38
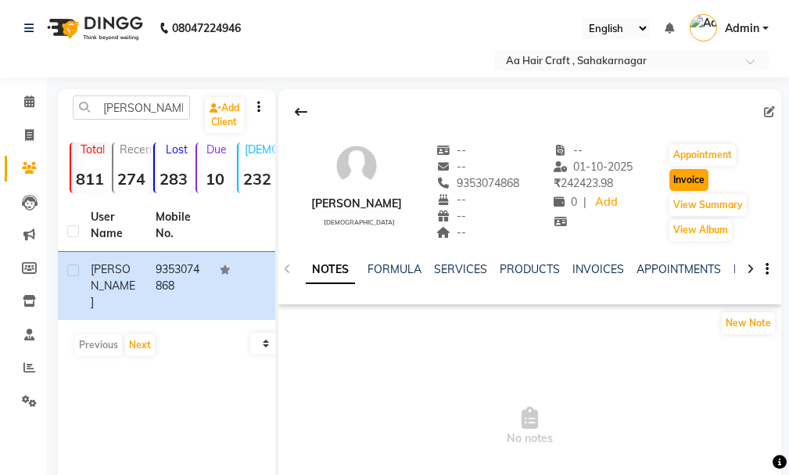
click at [685, 183] on button "Invoice" at bounding box center [689, 180] width 39 height 22
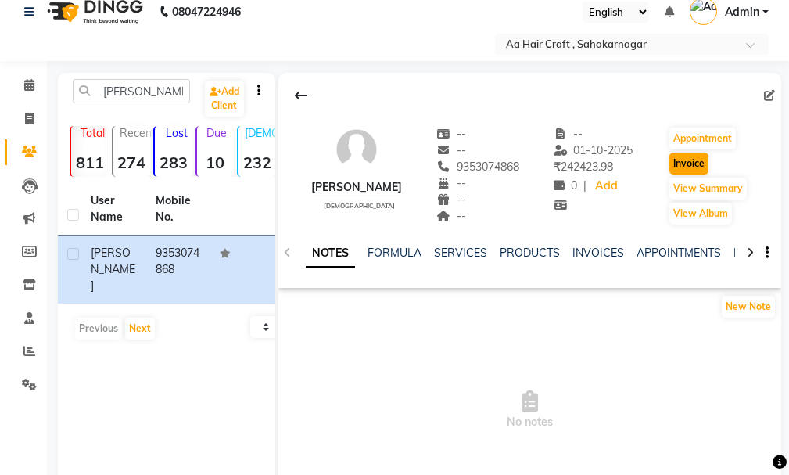
select select "6074"
select select "service"
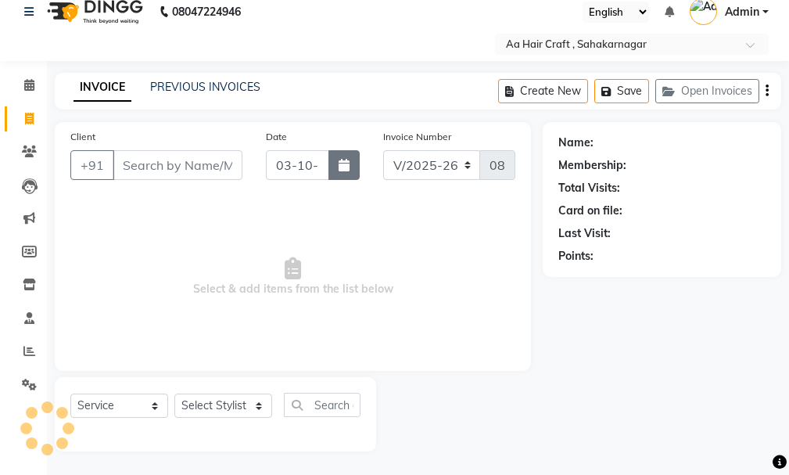
click at [347, 174] on button "button" at bounding box center [344, 165] width 31 height 30
select select "10"
select select "2025"
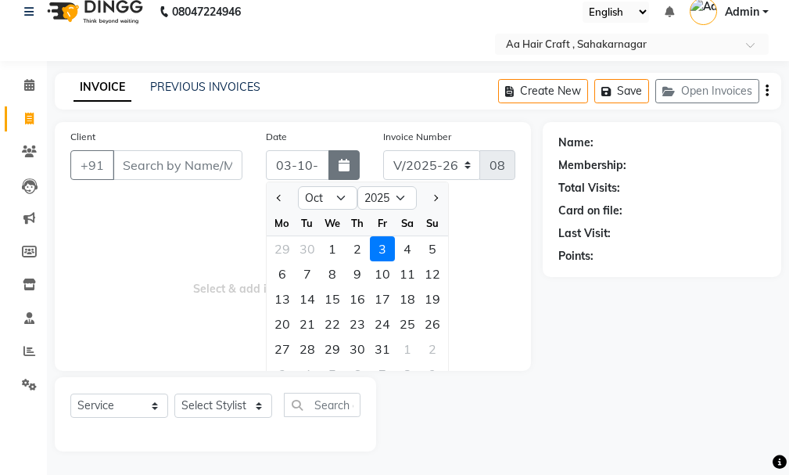
type input "9353074868"
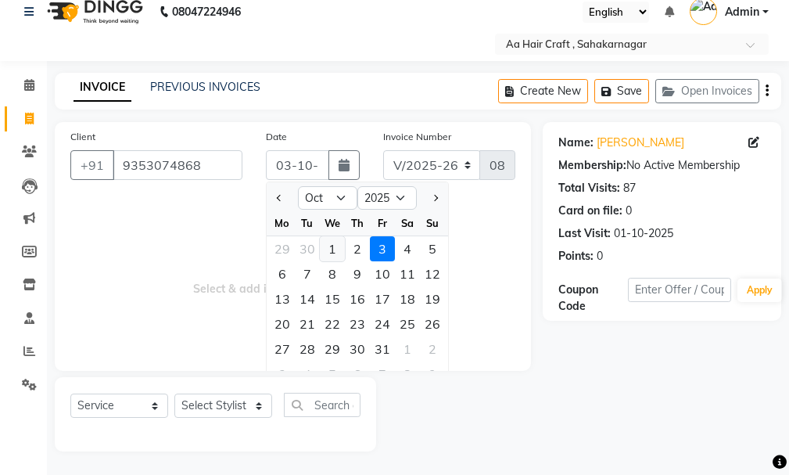
click at [332, 249] on div "1" at bounding box center [332, 248] width 25 height 25
type input "01-10-2025"
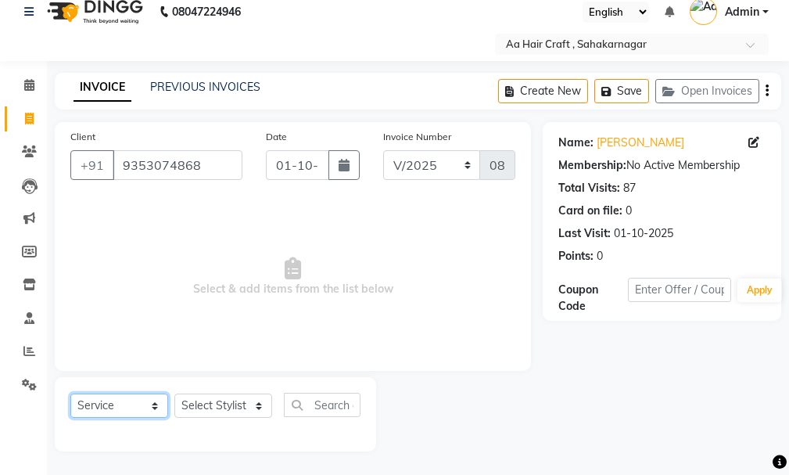
click at [106, 406] on select "Select Service Product Membership Package Voucher Prepaid Gift Card" at bounding box center [119, 406] width 98 height 24
drag, startPoint x: 102, startPoint y: 409, endPoint x: 109, endPoint y: 397, distance: 13.3
click at [107, 401] on select "Select Service Product Membership Package Voucher Prepaid Gift Card" at bounding box center [119, 406] width 98 height 24
click at [70, 394] on select "Select Service Product Membership Package Voucher Prepaid Gift Card" at bounding box center [119, 406] width 98 height 24
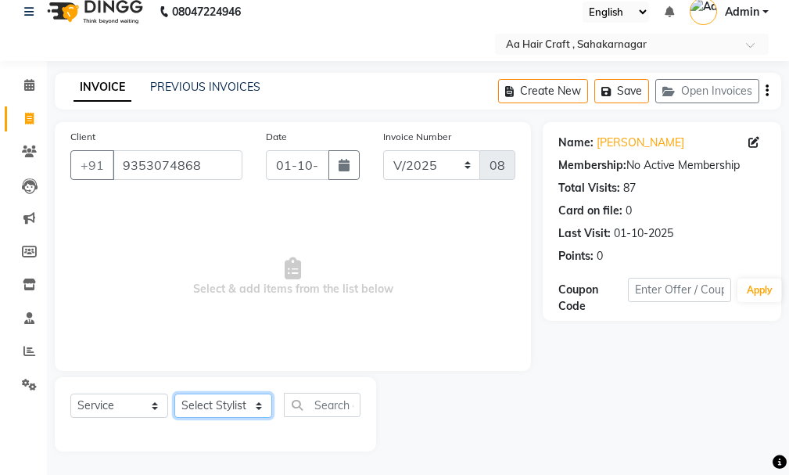
click at [212, 405] on select "Select Stylist [PERSON_NAME] hair stylish [PERSON_NAME] beautycian [PERSON_NAME…" at bounding box center [223, 406] width 98 height 24
select select "63867"
click at [174, 394] on select "Select Stylist [PERSON_NAME] hair stylish [PERSON_NAME] beautycian [PERSON_NAME…" at bounding box center [223, 406] width 98 height 24
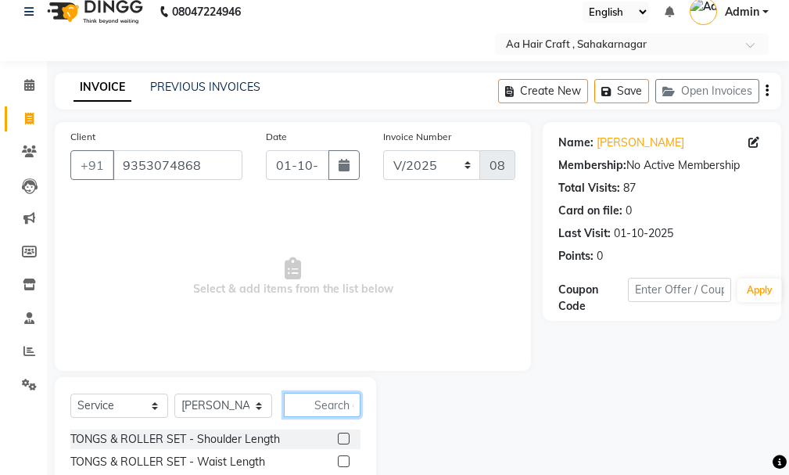
drag, startPoint x: 323, startPoint y: 397, endPoint x: 371, endPoint y: 352, distance: 65.3
click at [330, 394] on input "text" at bounding box center [322, 405] width 77 height 24
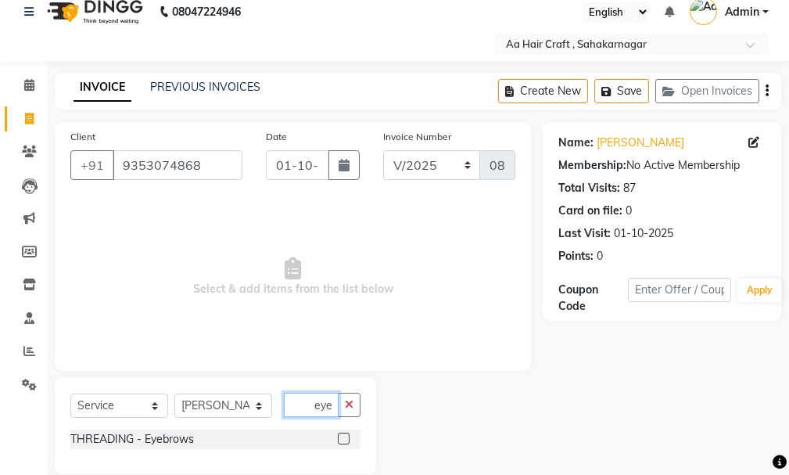
type input "eye"
click at [341, 444] on div at bounding box center [343, 441] width 10 height 16
click at [344, 437] on label at bounding box center [344, 439] width 12 height 12
click at [344, 437] on input "checkbox" at bounding box center [343, 439] width 10 height 10
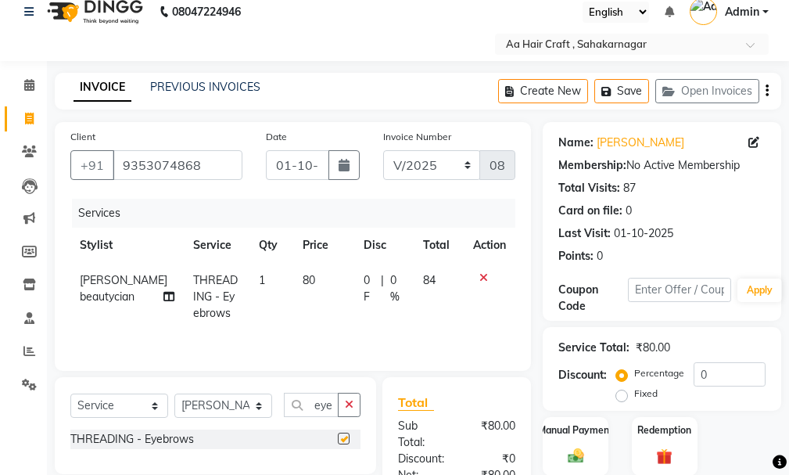
checkbox input "false"
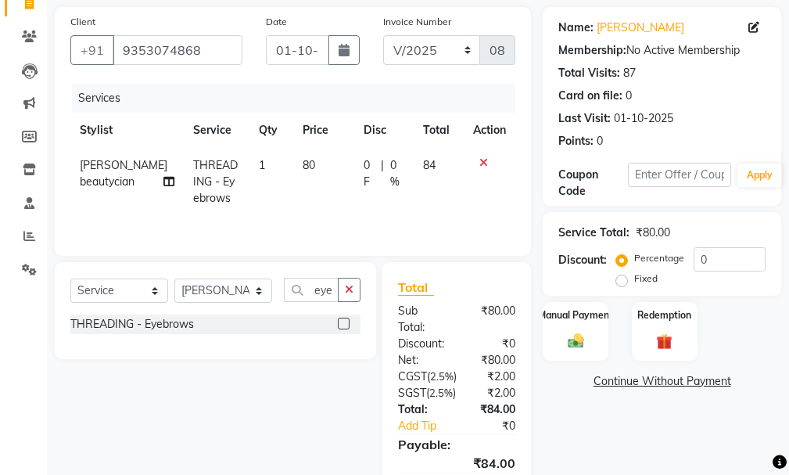
scroll to position [173, 0]
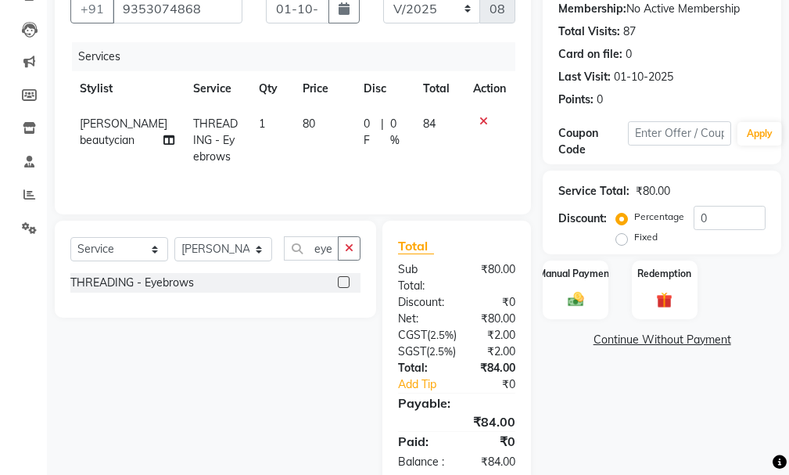
click at [319, 115] on td "80" at bounding box center [323, 140] width 61 height 68
select select "63867"
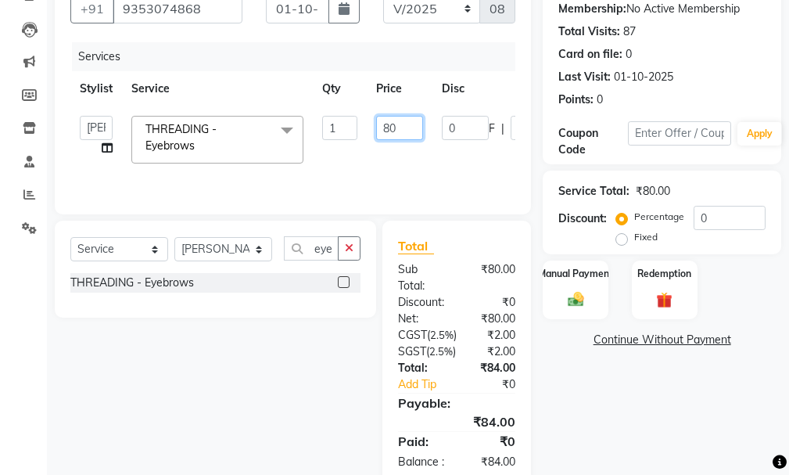
click at [405, 120] on input "80" at bounding box center [399, 128] width 47 height 24
type input "8"
type input "75"
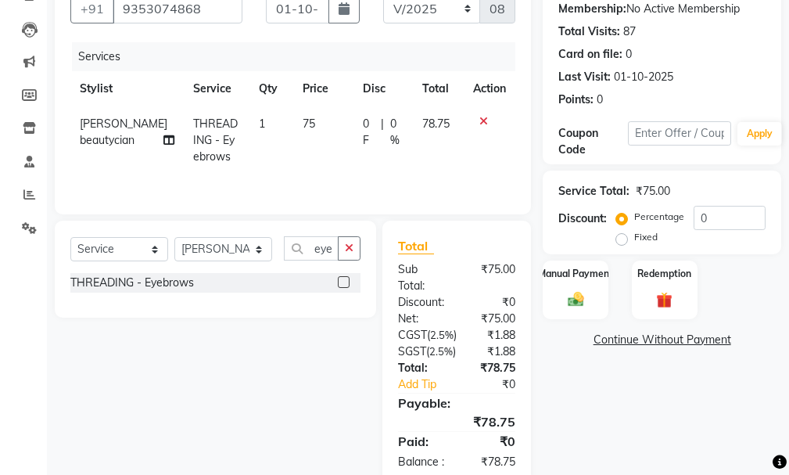
click at [408, 173] on div "Services Stylist Service Qty Price Disc Total Action [PERSON_NAME] beautycian T…" at bounding box center [292, 120] width 445 height 156
click at [354, 130] on td "0 F | 0 %" at bounding box center [383, 140] width 59 height 68
select select "63867"
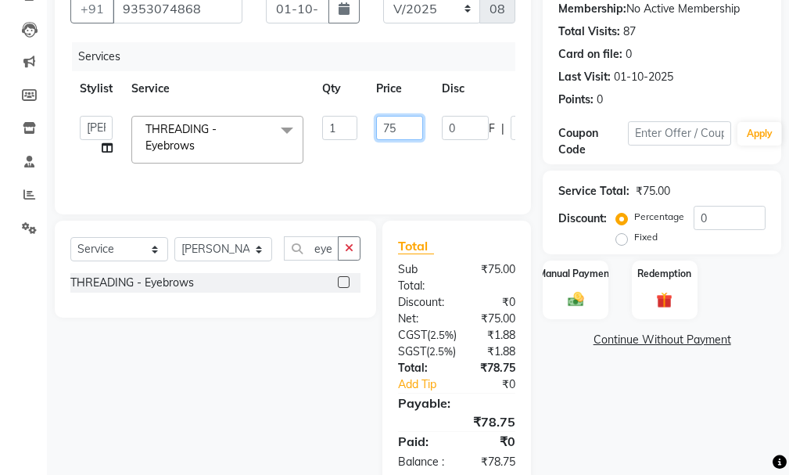
click at [412, 131] on input "75" at bounding box center [399, 128] width 47 height 24
type input "77"
click at [419, 171] on tr "[PERSON_NAME] hair stylish Anuska [PERSON_NAME] beautycian [PERSON_NAME] beauty…" at bounding box center [372, 139] width 604 height 66
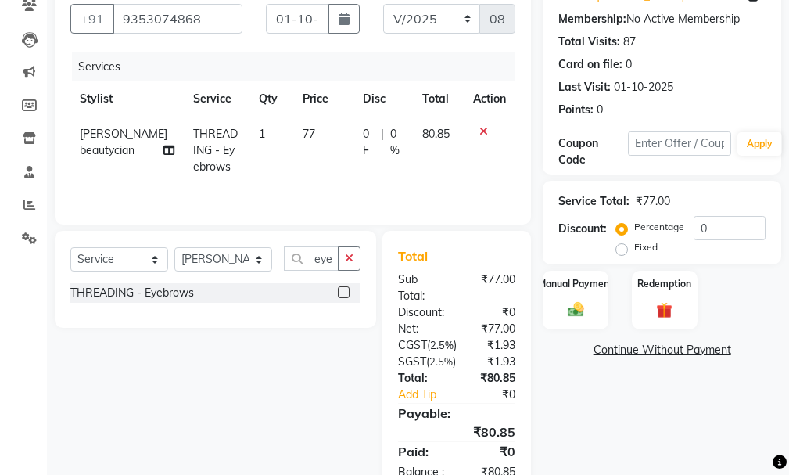
scroll to position [238, 0]
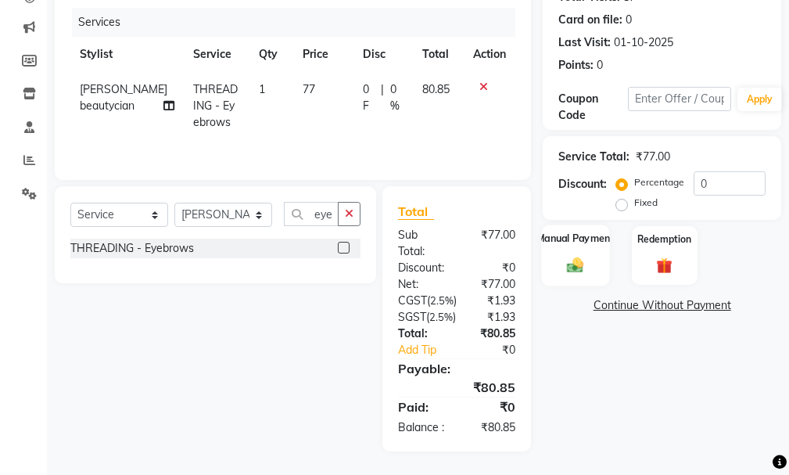
click at [566, 256] on img at bounding box center [575, 265] width 27 height 19
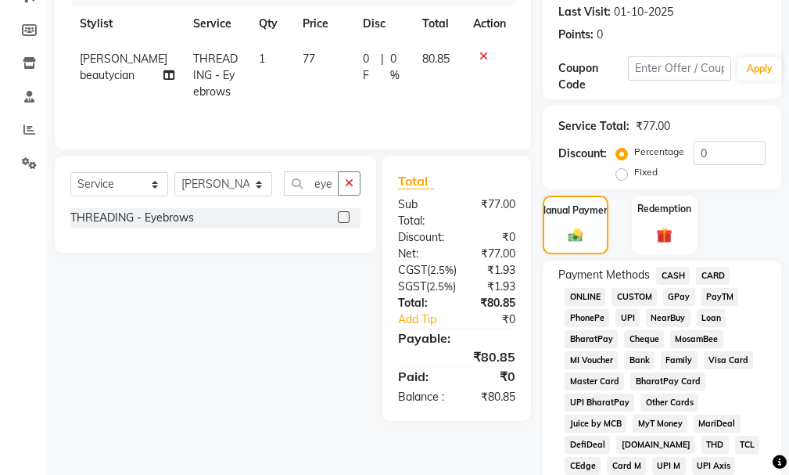
click at [664, 275] on span "CASH" at bounding box center [673, 276] width 34 height 18
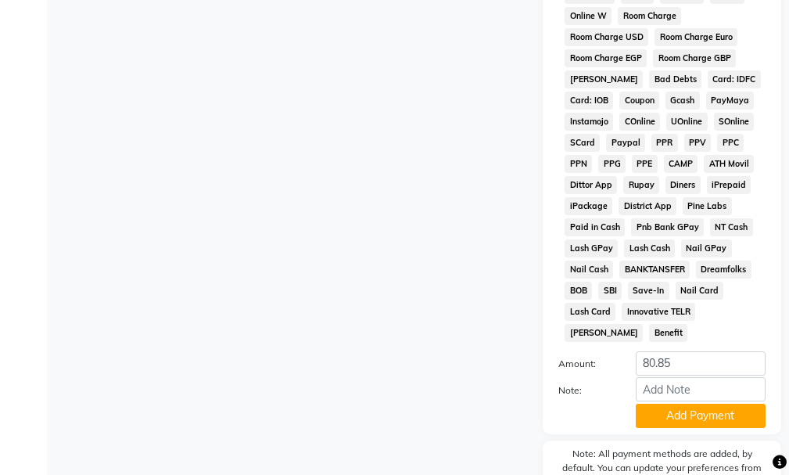
scroll to position [1008, 0]
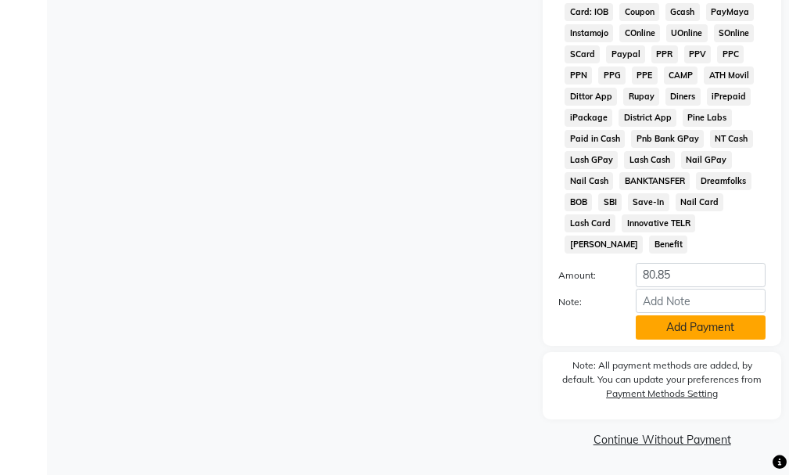
click at [681, 325] on button "Add Payment" at bounding box center [701, 327] width 130 height 24
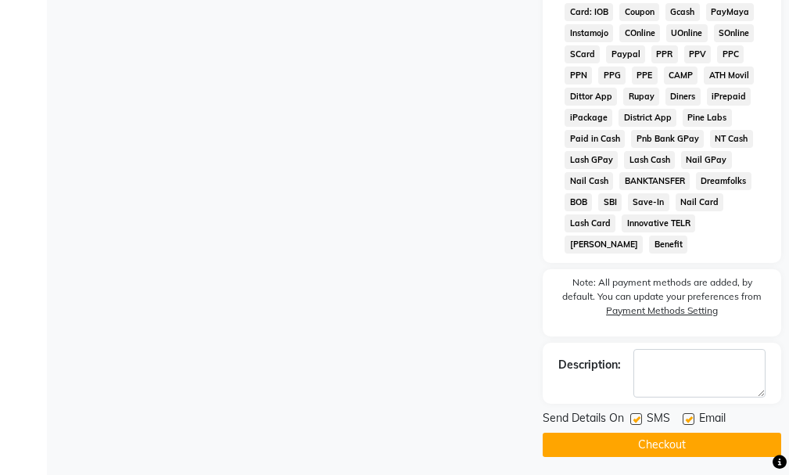
click at [686, 418] on label at bounding box center [689, 419] width 12 height 12
click at [686, 418] on input "checkbox" at bounding box center [688, 420] width 10 height 10
checkbox input "false"
click at [682, 446] on button "Checkout" at bounding box center [662, 445] width 239 height 24
